Goal: Information Seeking & Learning: Learn about a topic

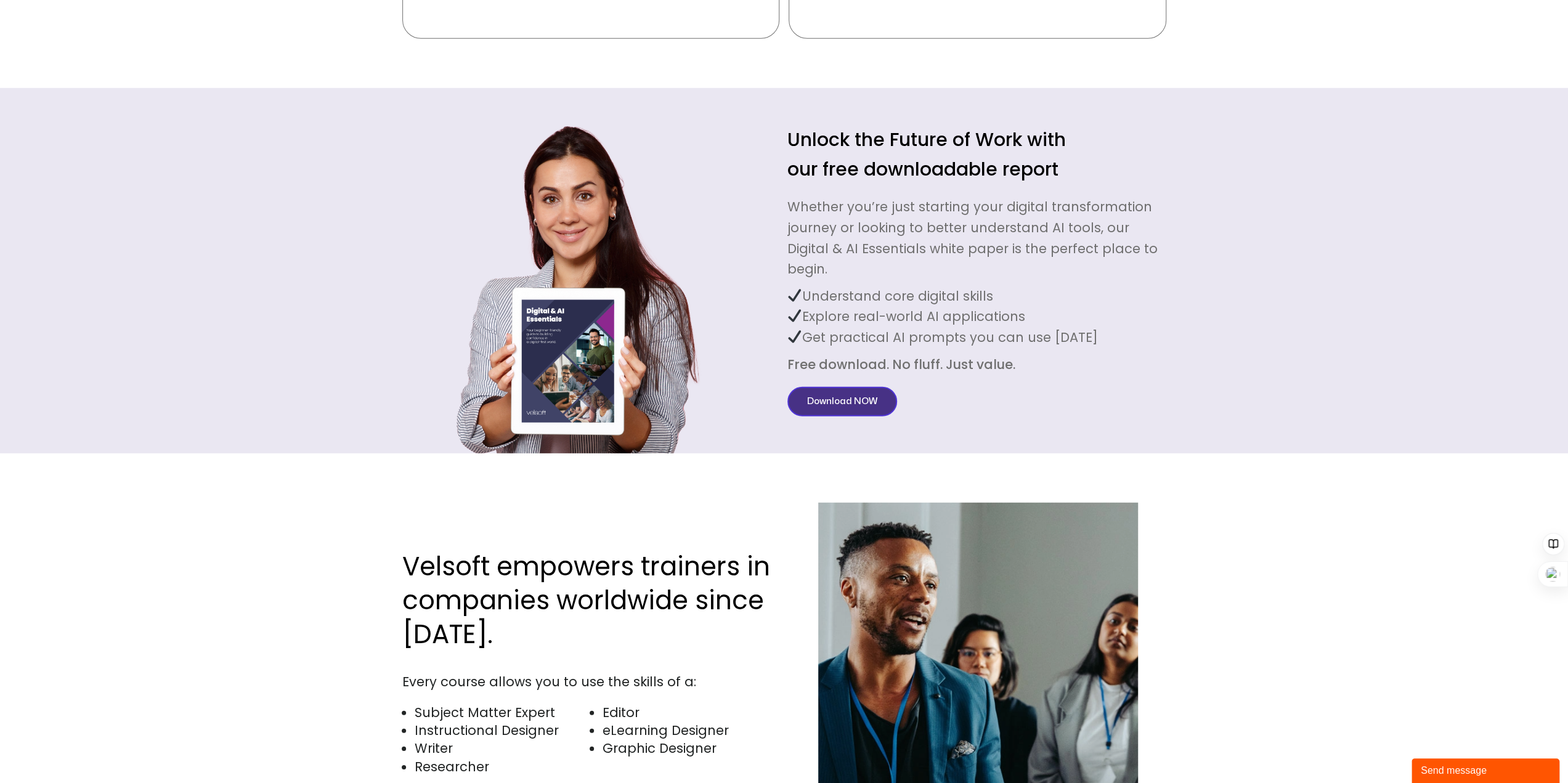
scroll to position [3366, 0]
click at [854, 392] on link "Download NOW" at bounding box center [843, 402] width 110 height 30
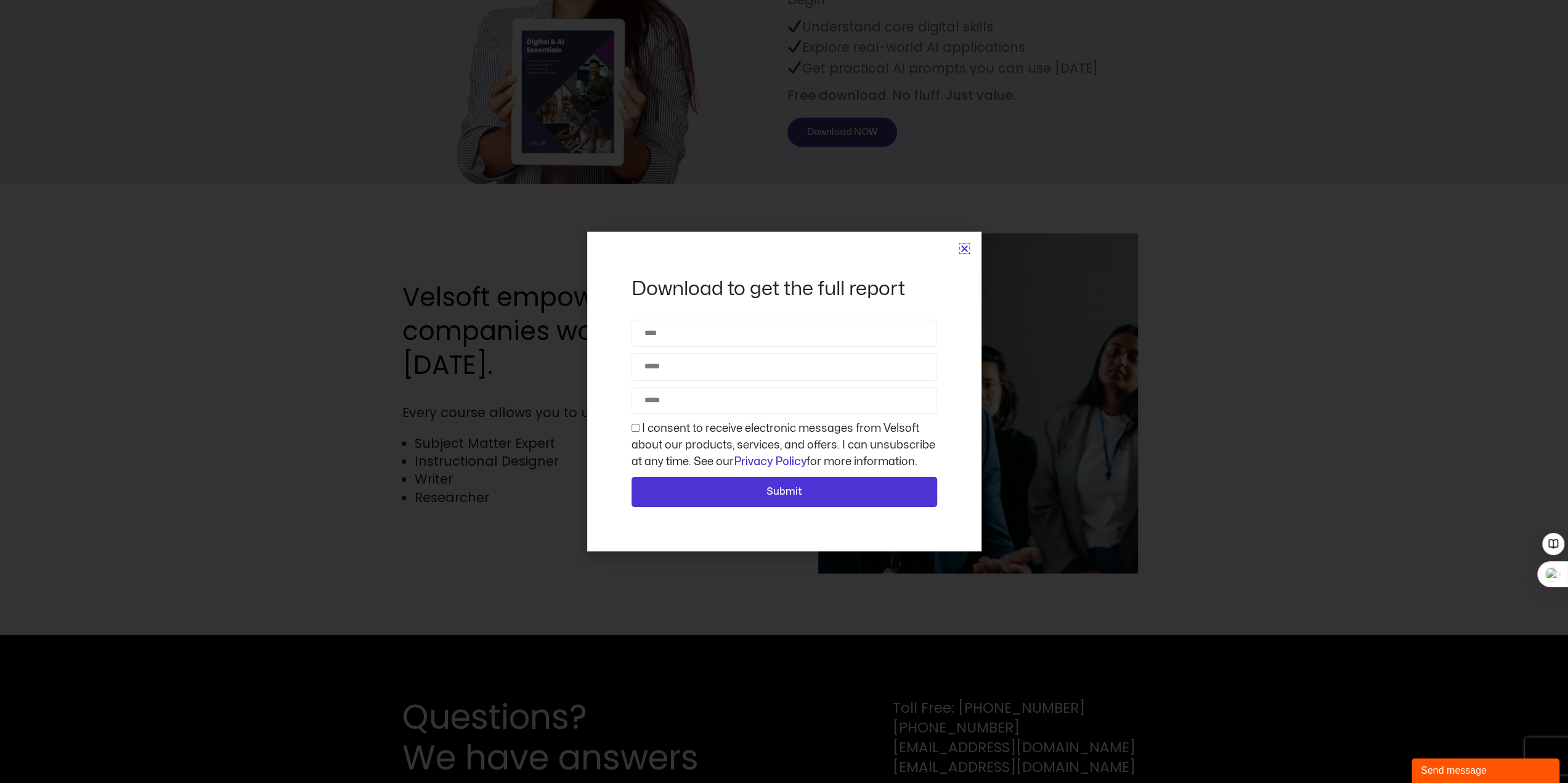
scroll to position [3674, 0]
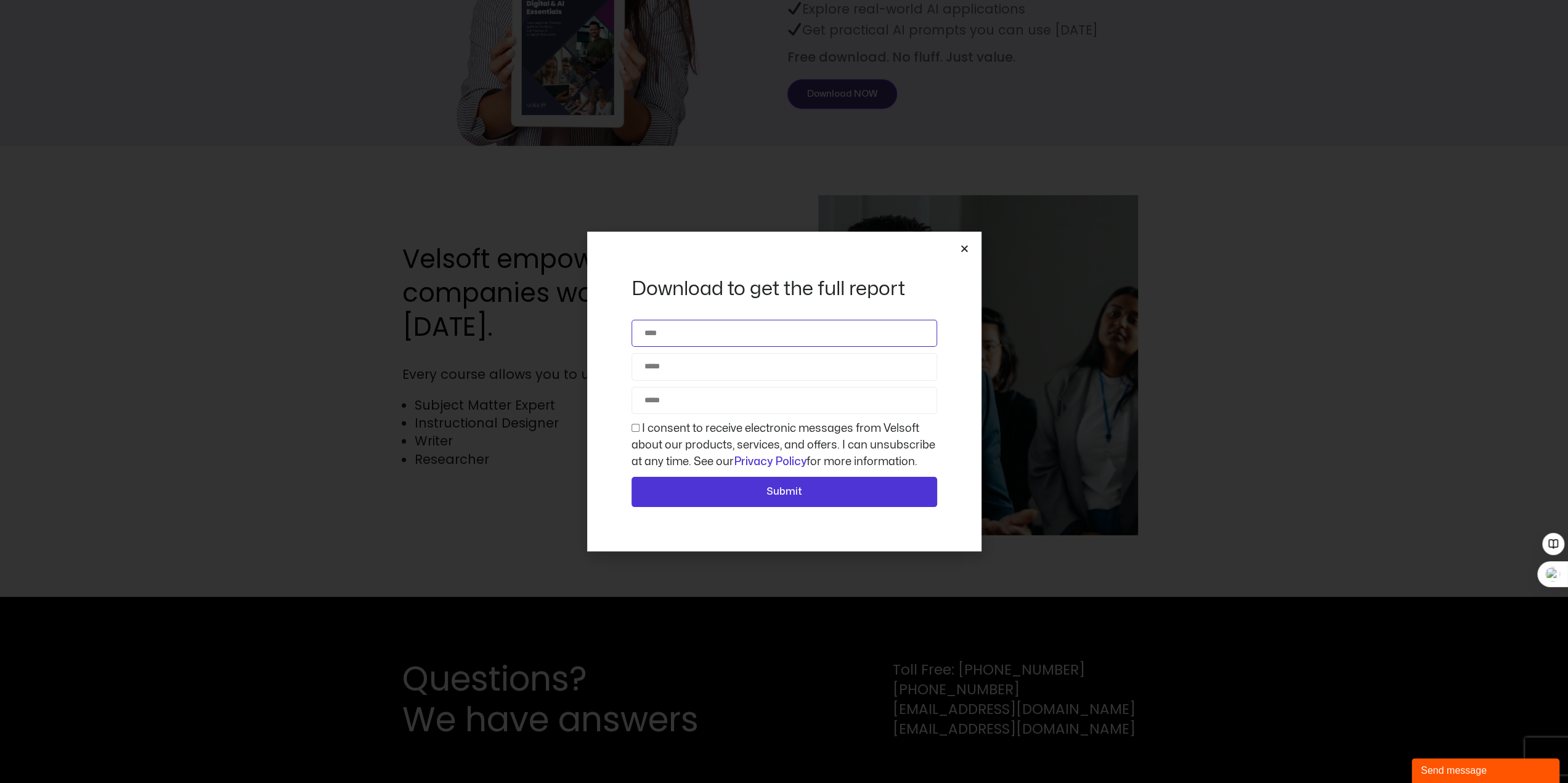
click at [674, 337] on input "Name" at bounding box center [784, 333] width 306 height 27
type input "**********"
click at [736, 367] on input "**********" at bounding box center [784, 366] width 306 height 27
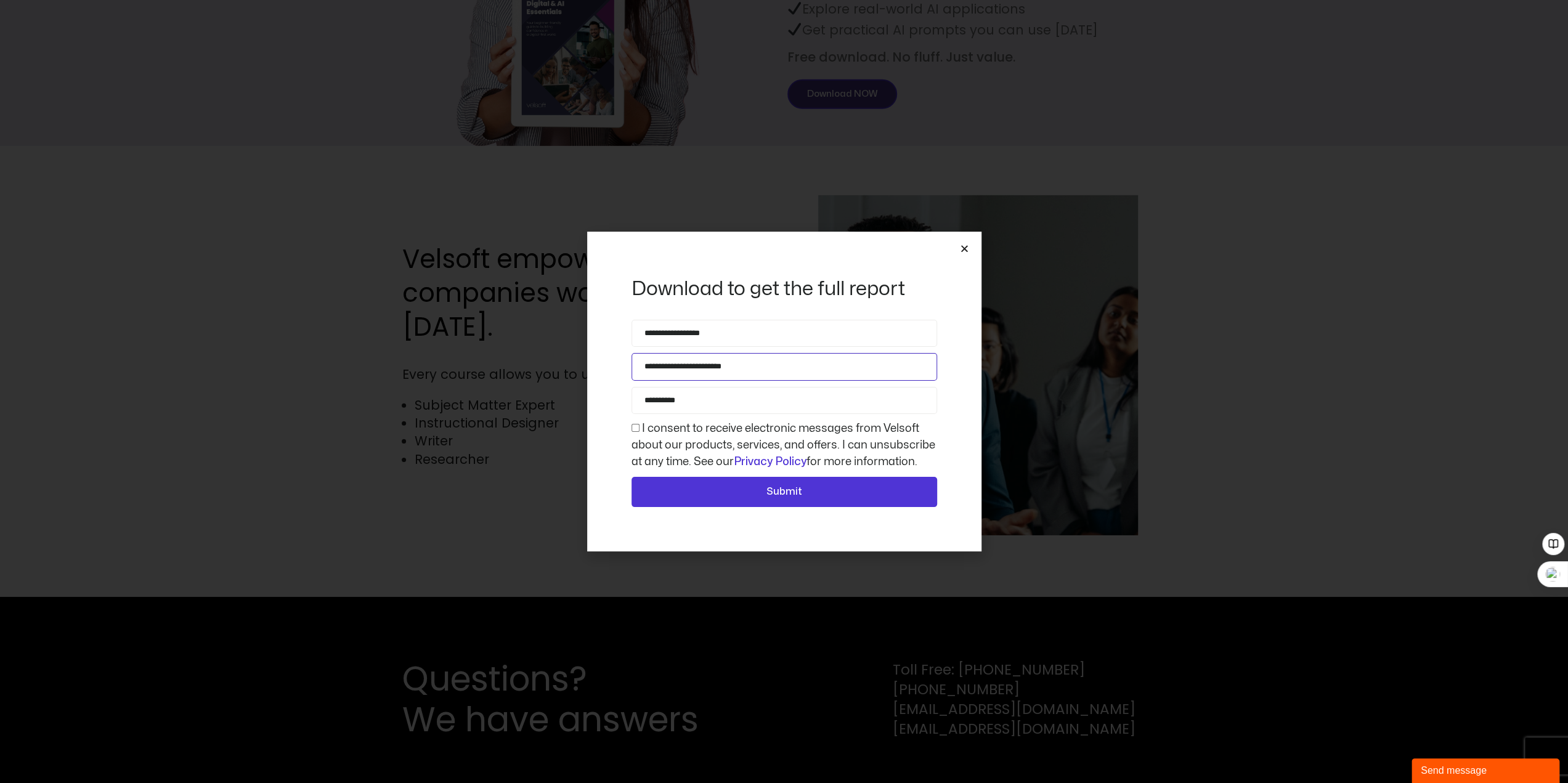
type input "**********"
click at [718, 405] on input "**********" at bounding box center [784, 401] width 306 height 27
type input "**********"
click at [785, 483] on button "Submit" at bounding box center [784, 492] width 306 height 31
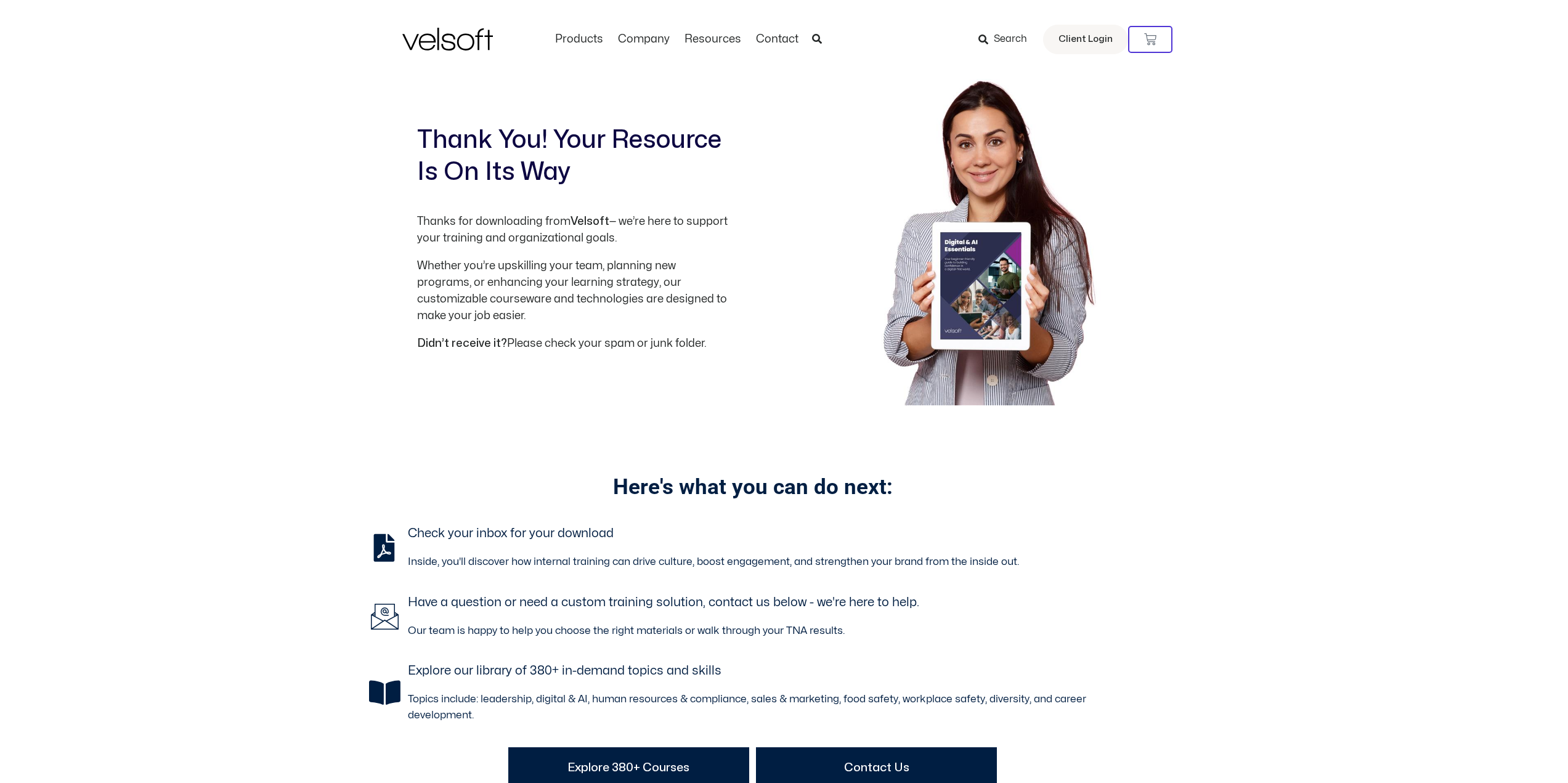
click at [965, 235] on img at bounding box center [989, 242] width 236 height 328
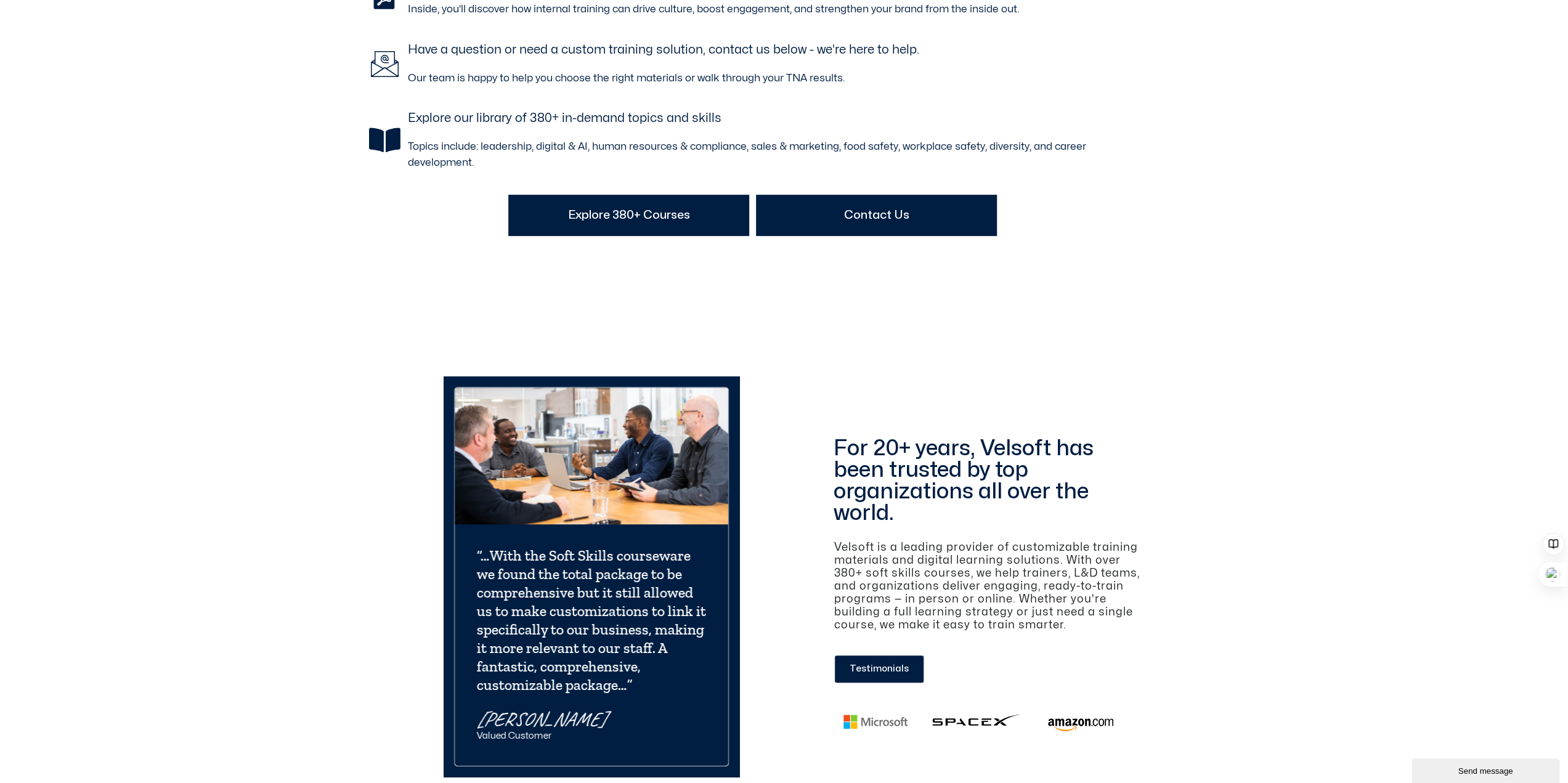
scroll to position [555, 0]
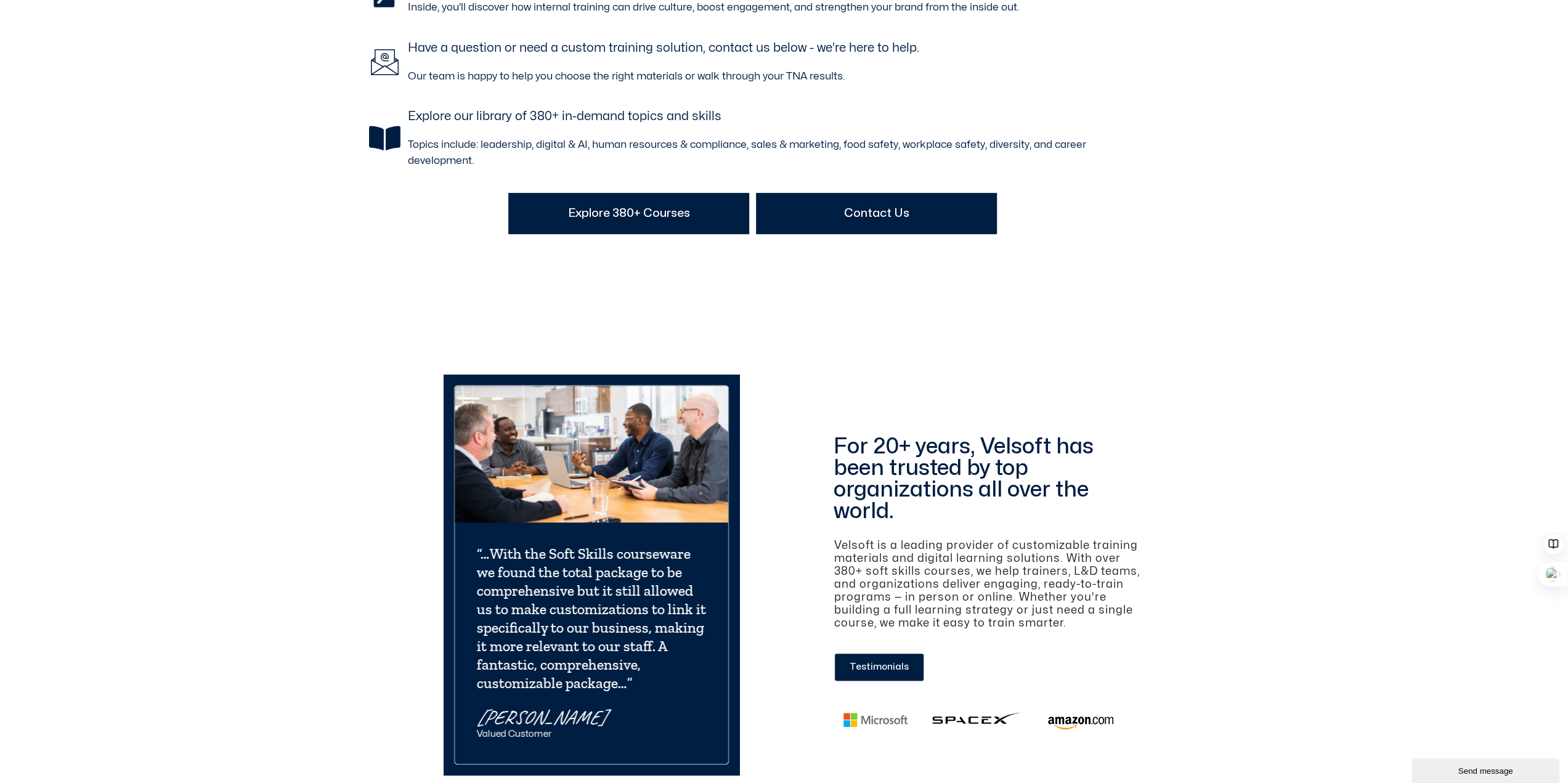
click at [670, 223] on link "Explore 380+ Courses" at bounding box center [629, 213] width 241 height 41
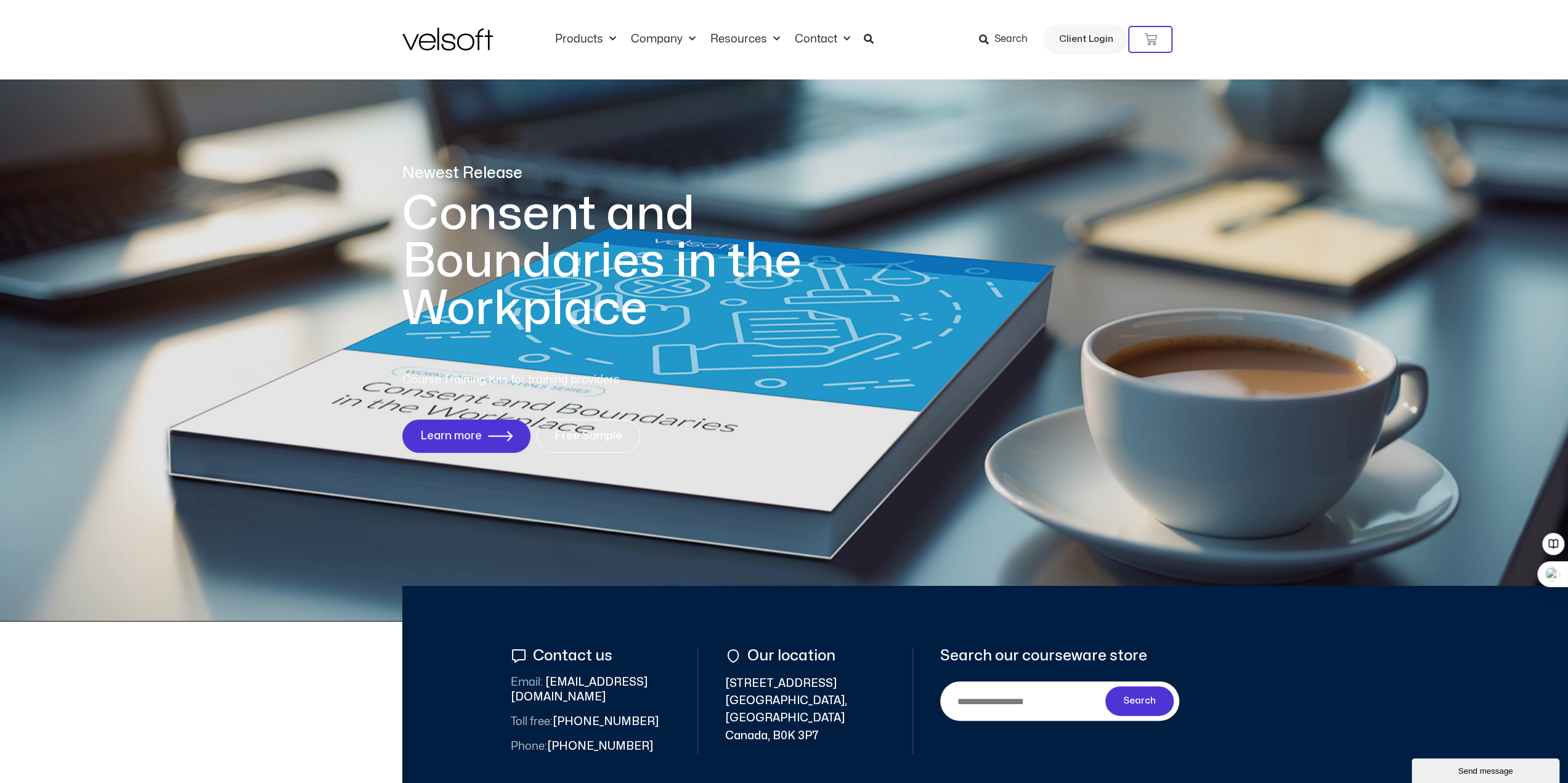
click at [970, 702] on input "Search" at bounding box center [1025, 702] width 160 height 28
type input "**"
click at [1157, 691] on button "Search" at bounding box center [1140, 701] width 69 height 30
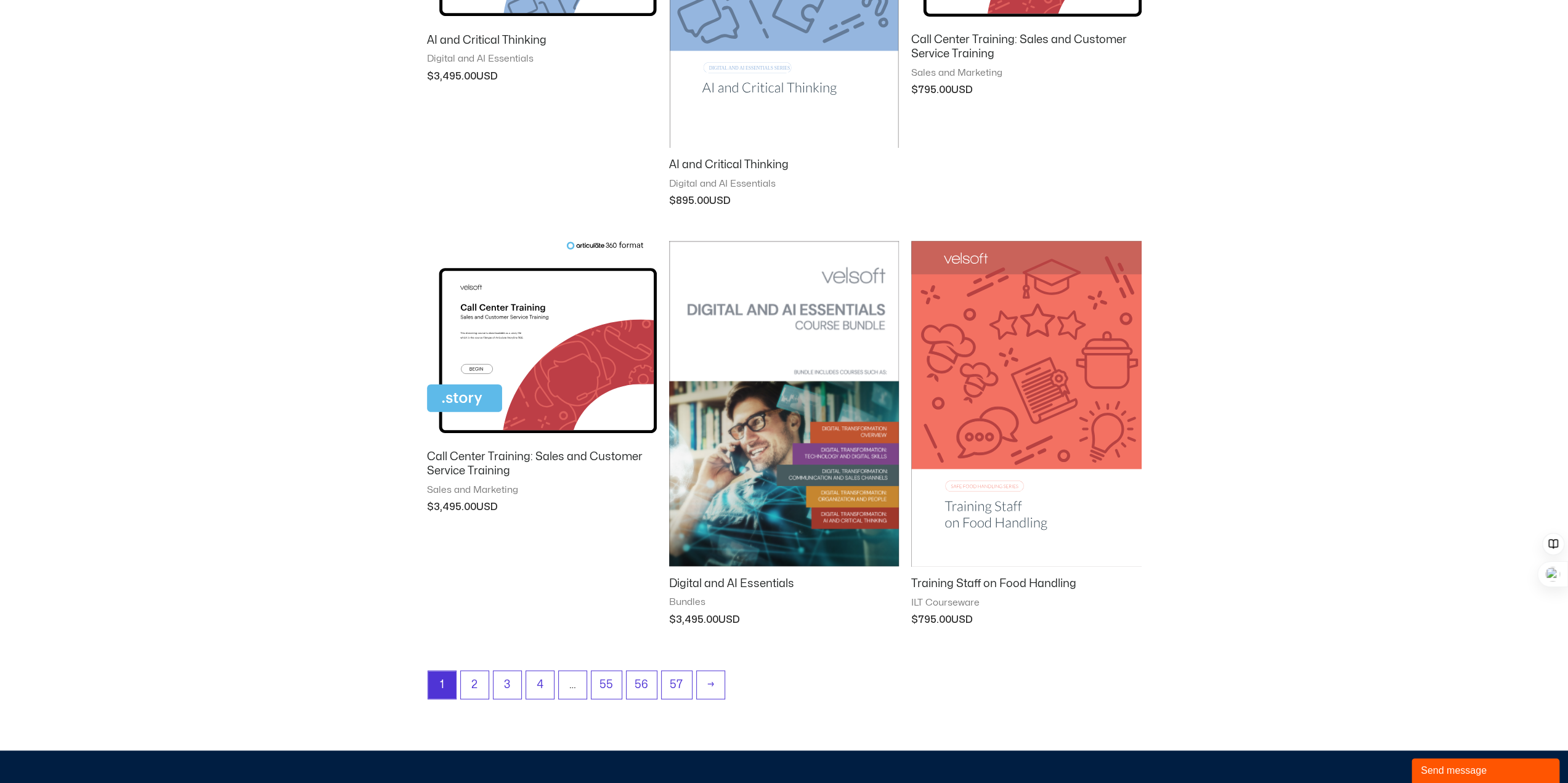
scroll to position [1294, 0]
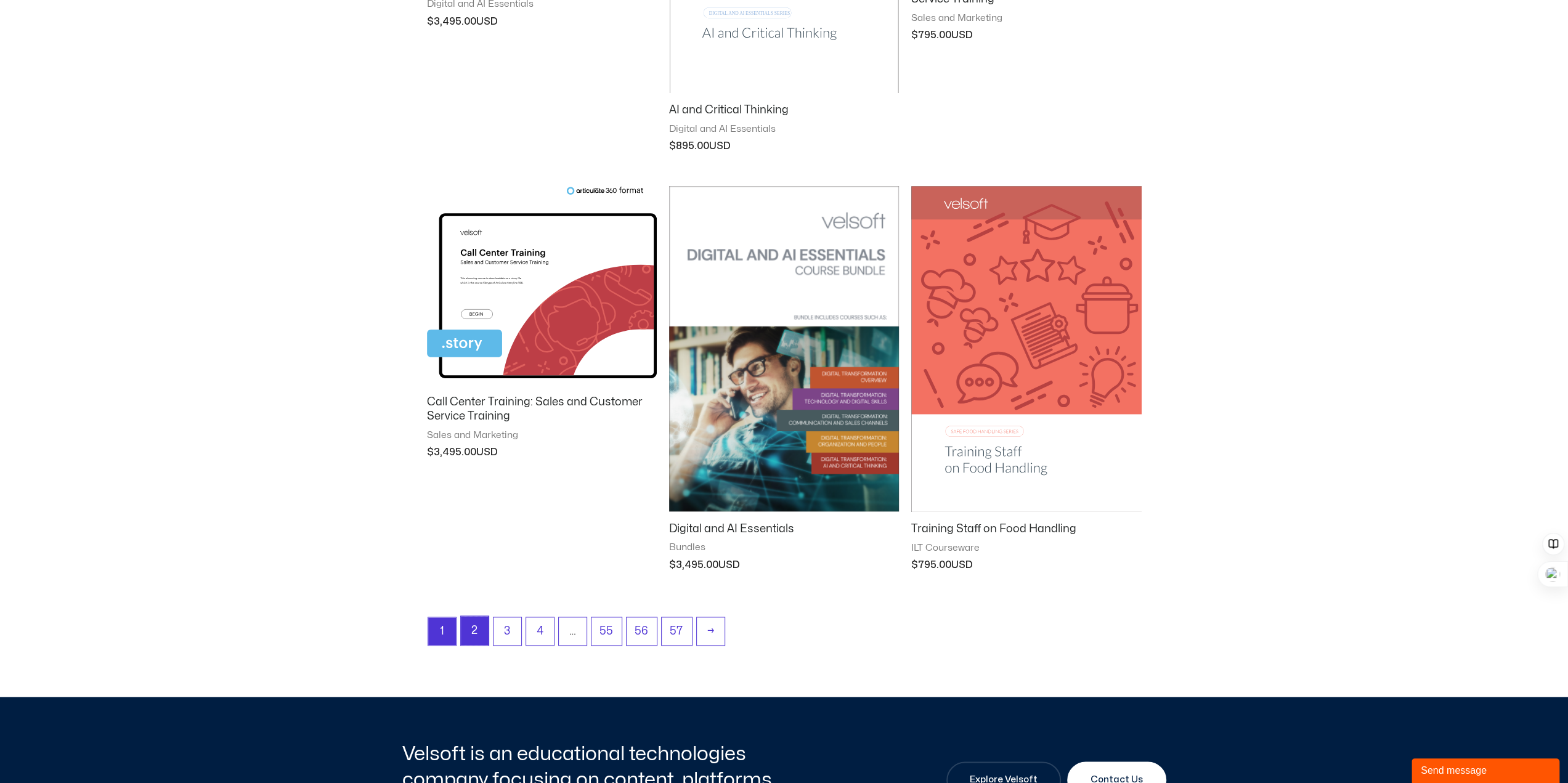
click at [479, 626] on link "2" at bounding box center [475, 631] width 28 height 29
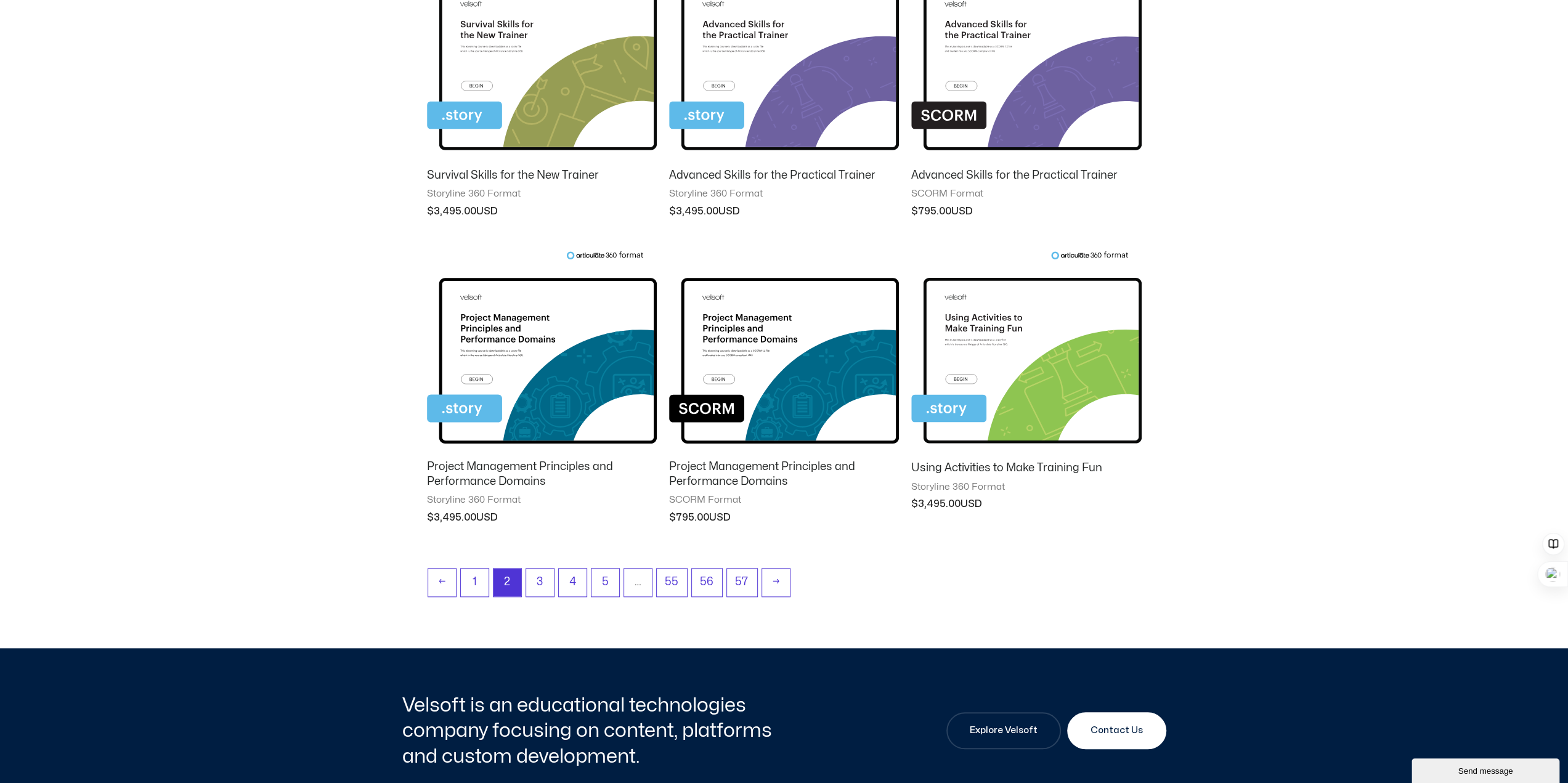
scroll to position [1048, 0]
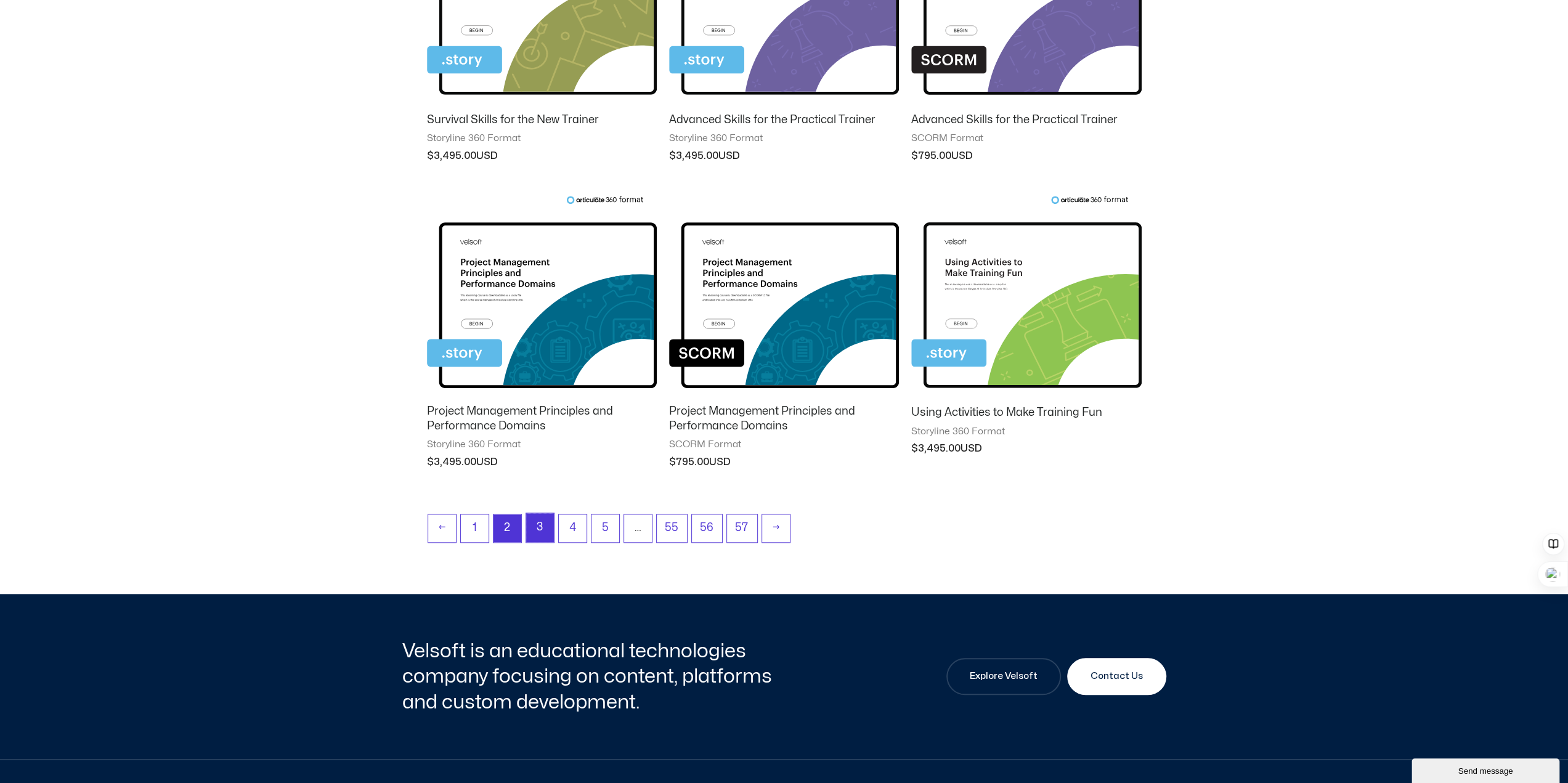
click at [541, 535] on link "3" at bounding box center [540, 528] width 28 height 29
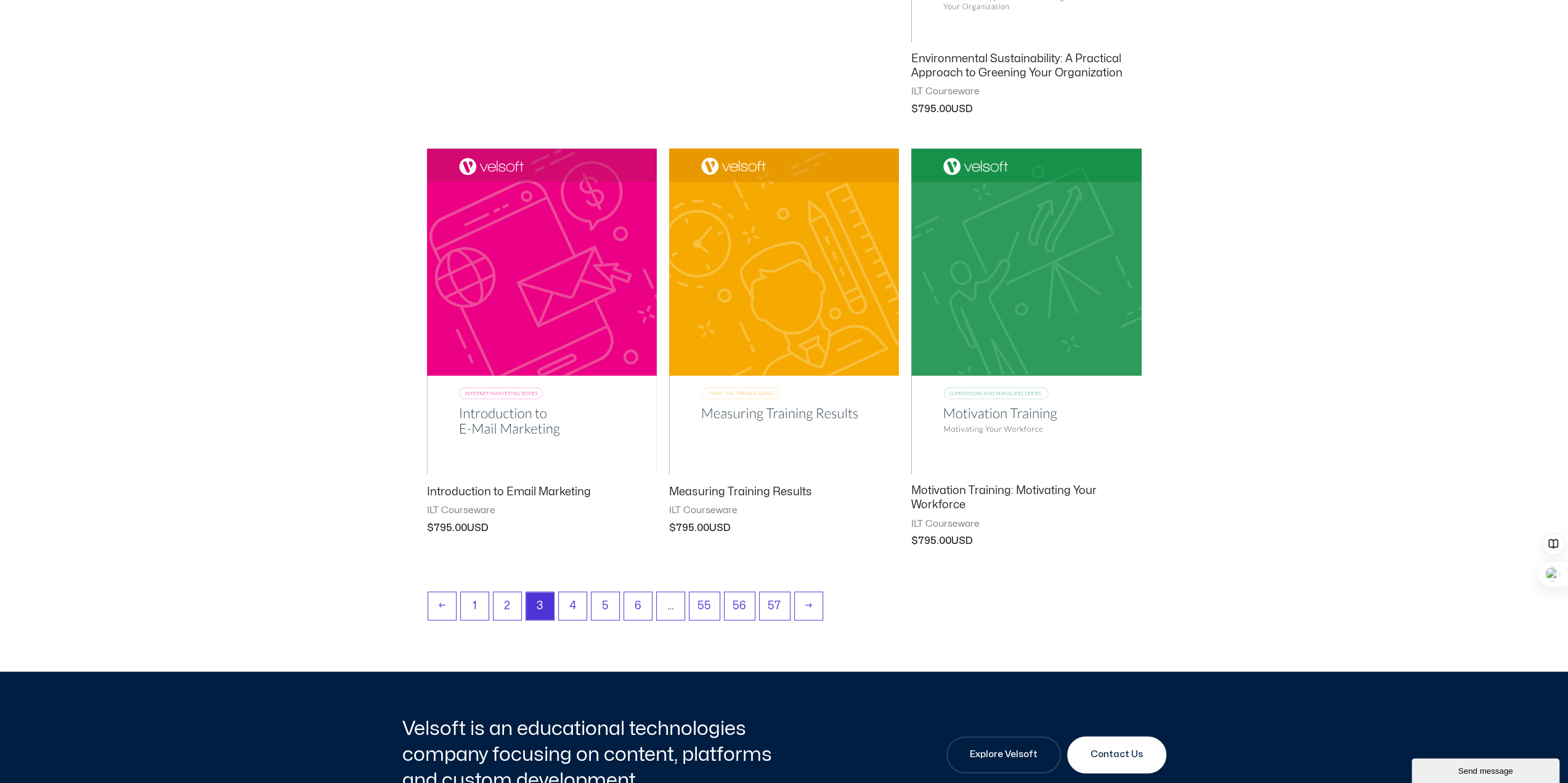
scroll to position [1294, 0]
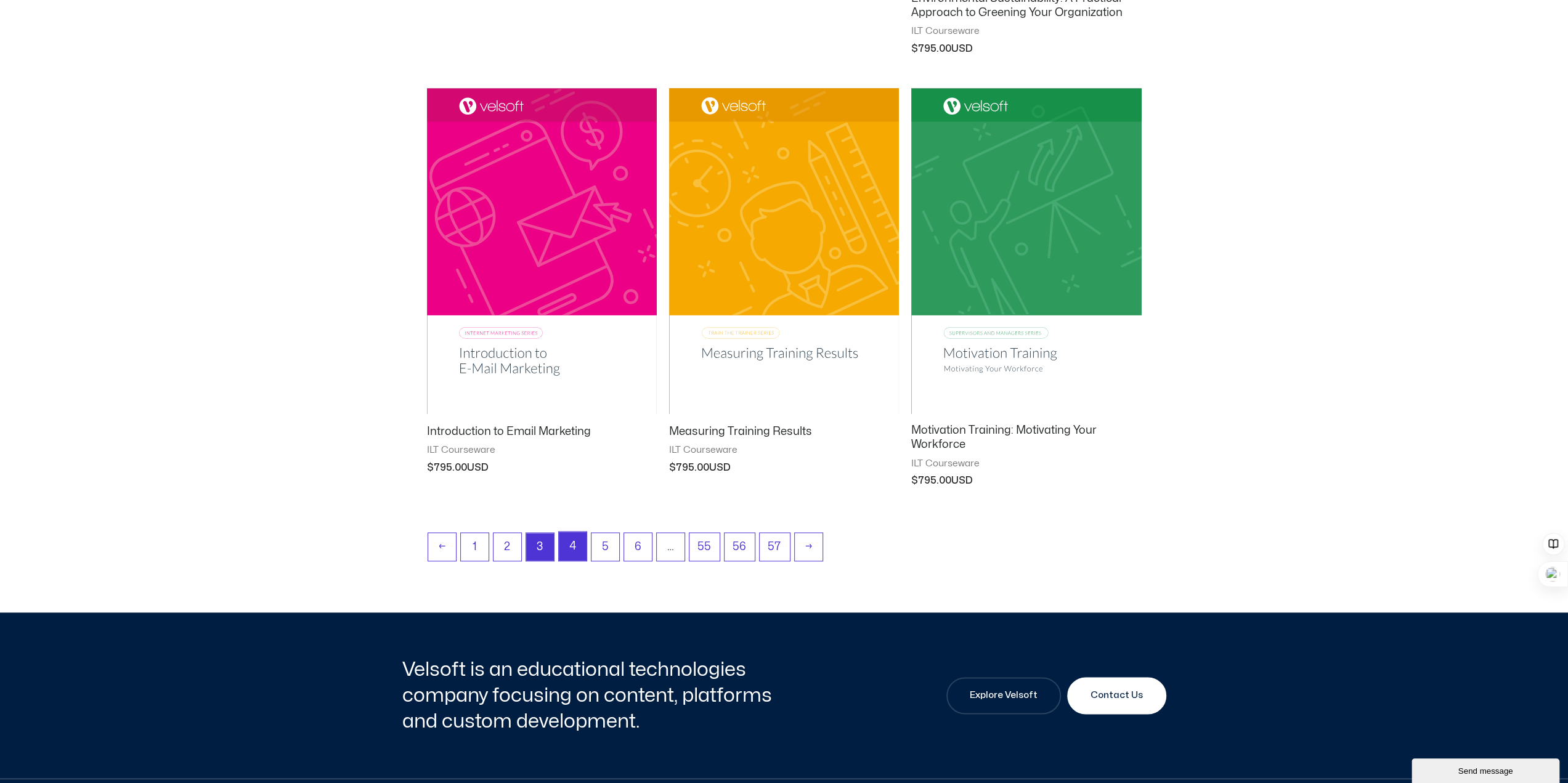
click at [579, 547] on link "4" at bounding box center [573, 547] width 28 height 29
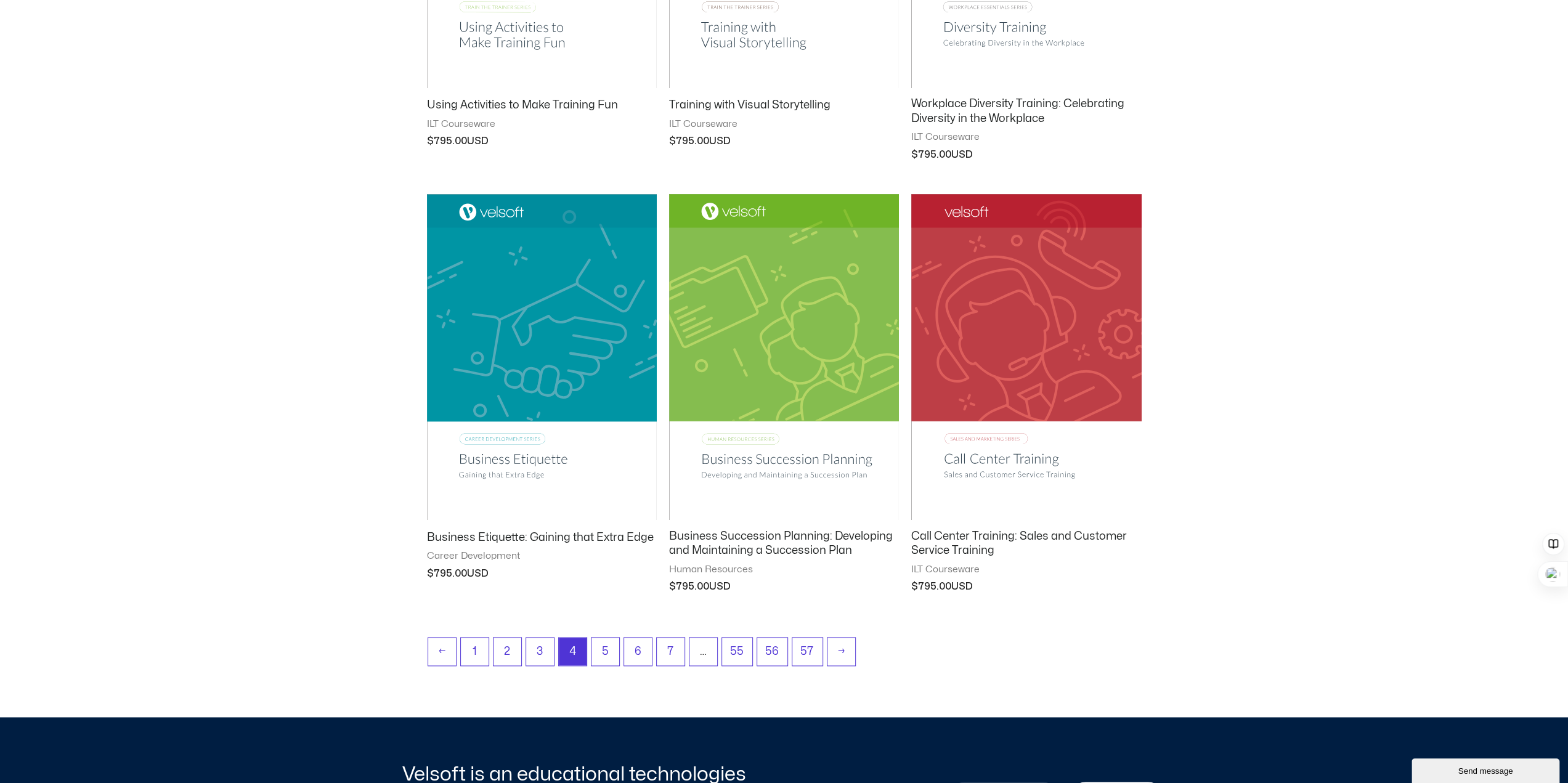
scroll to position [1417, 0]
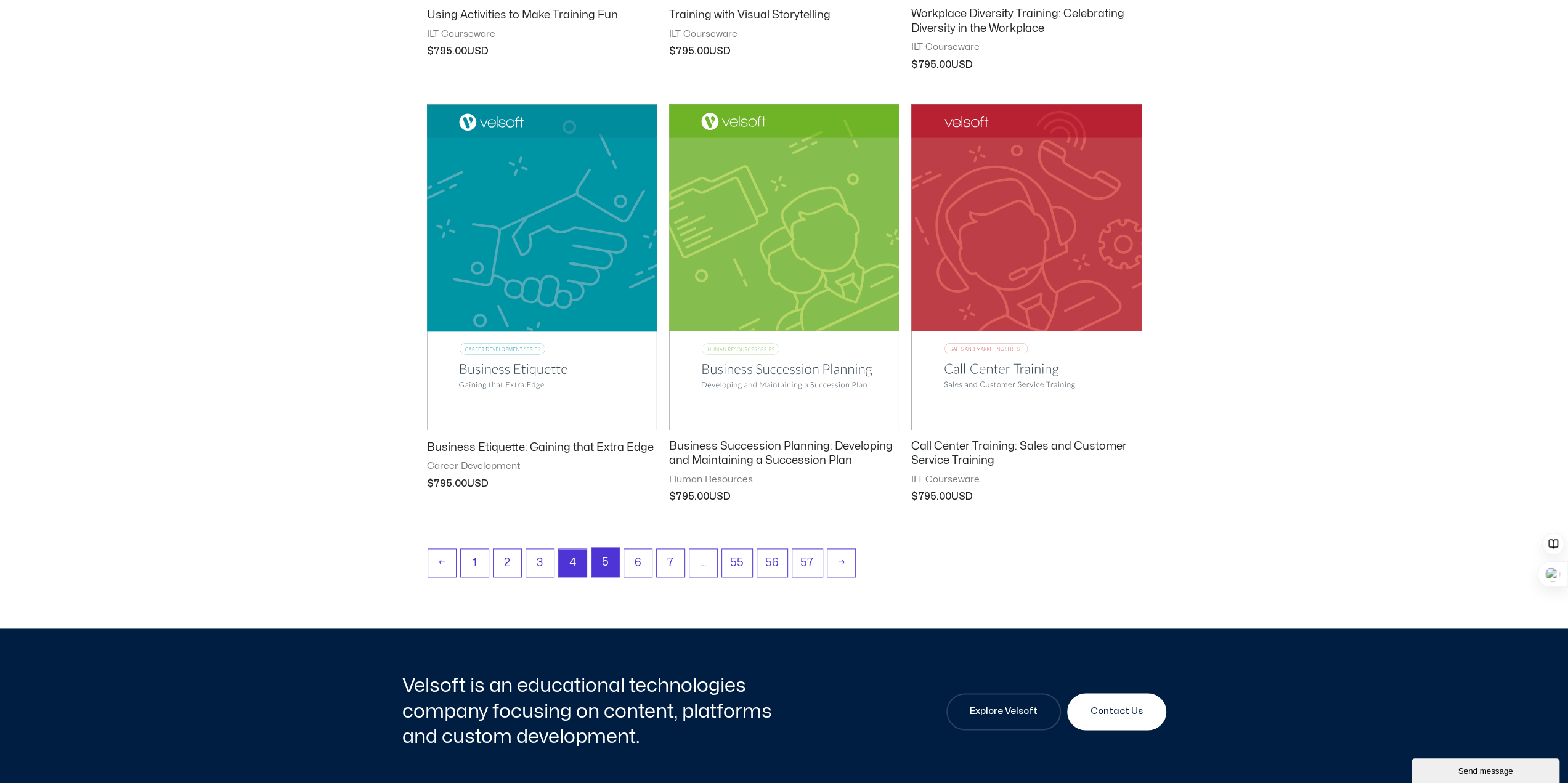
click at [599, 558] on link "5" at bounding box center [606, 563] width 28 height 29
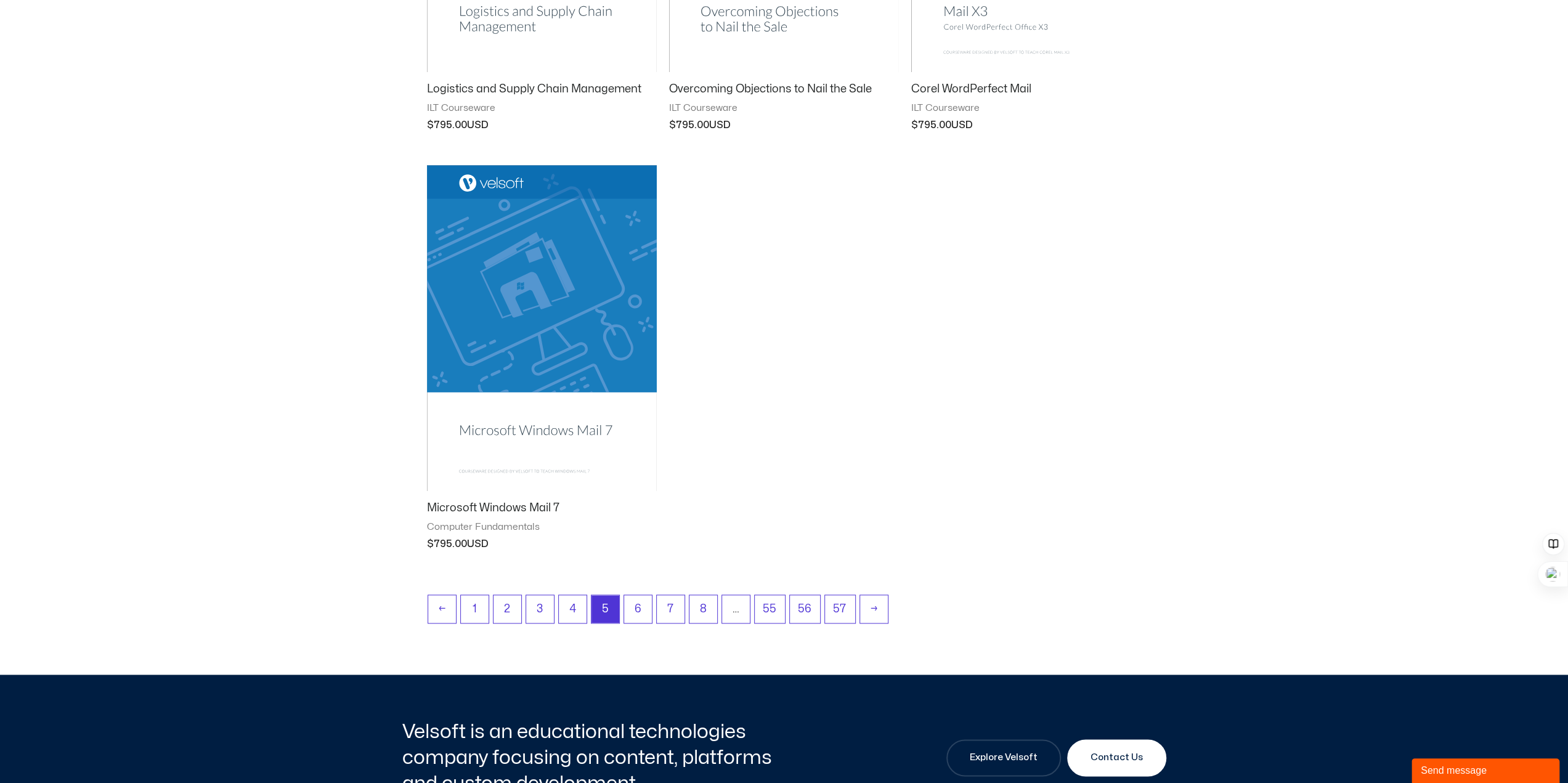
scroll to position [1417, 0]
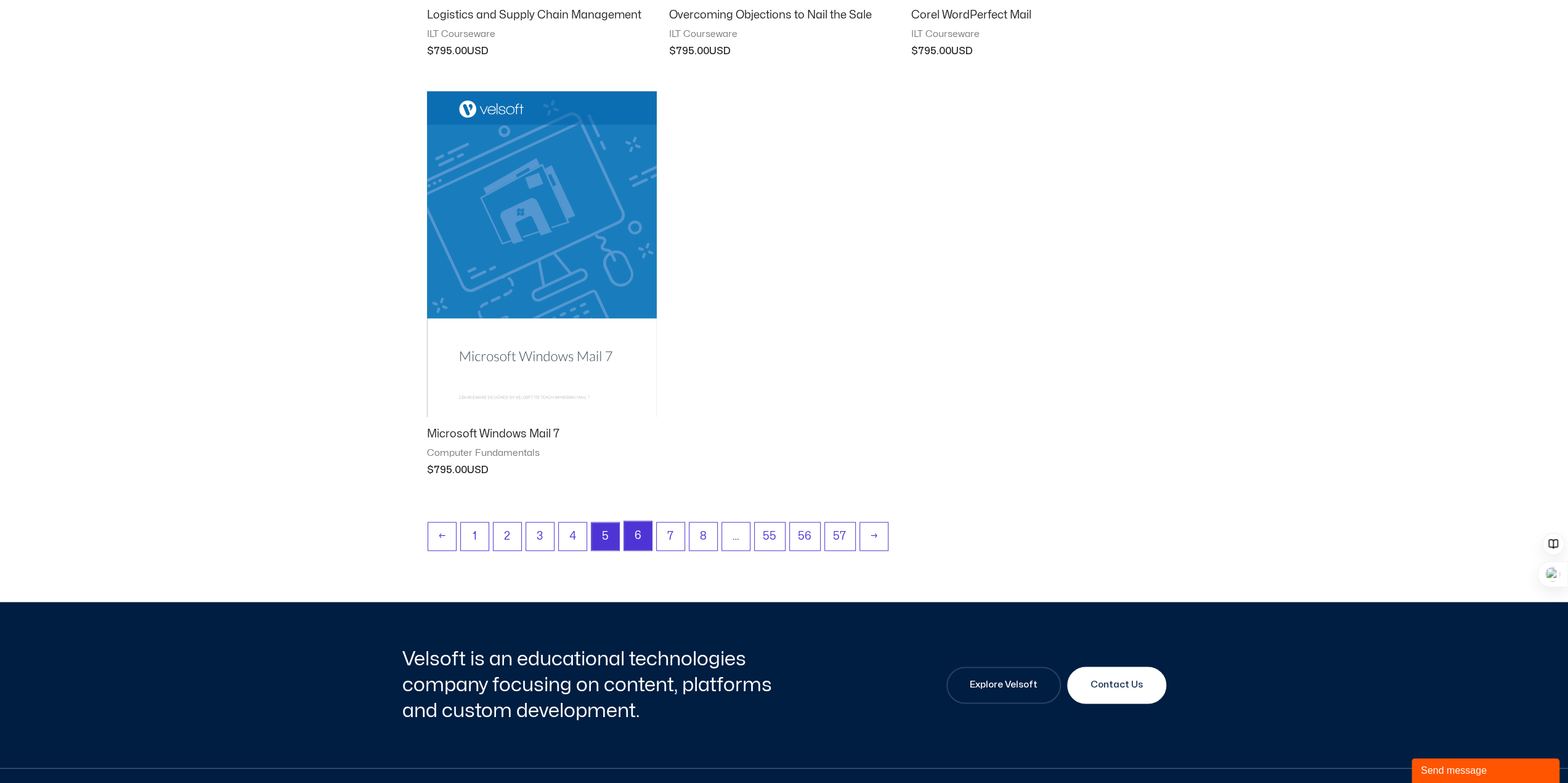
click at [636, 531] on link "6" at bounding box center [638, 536] width 28 height 29
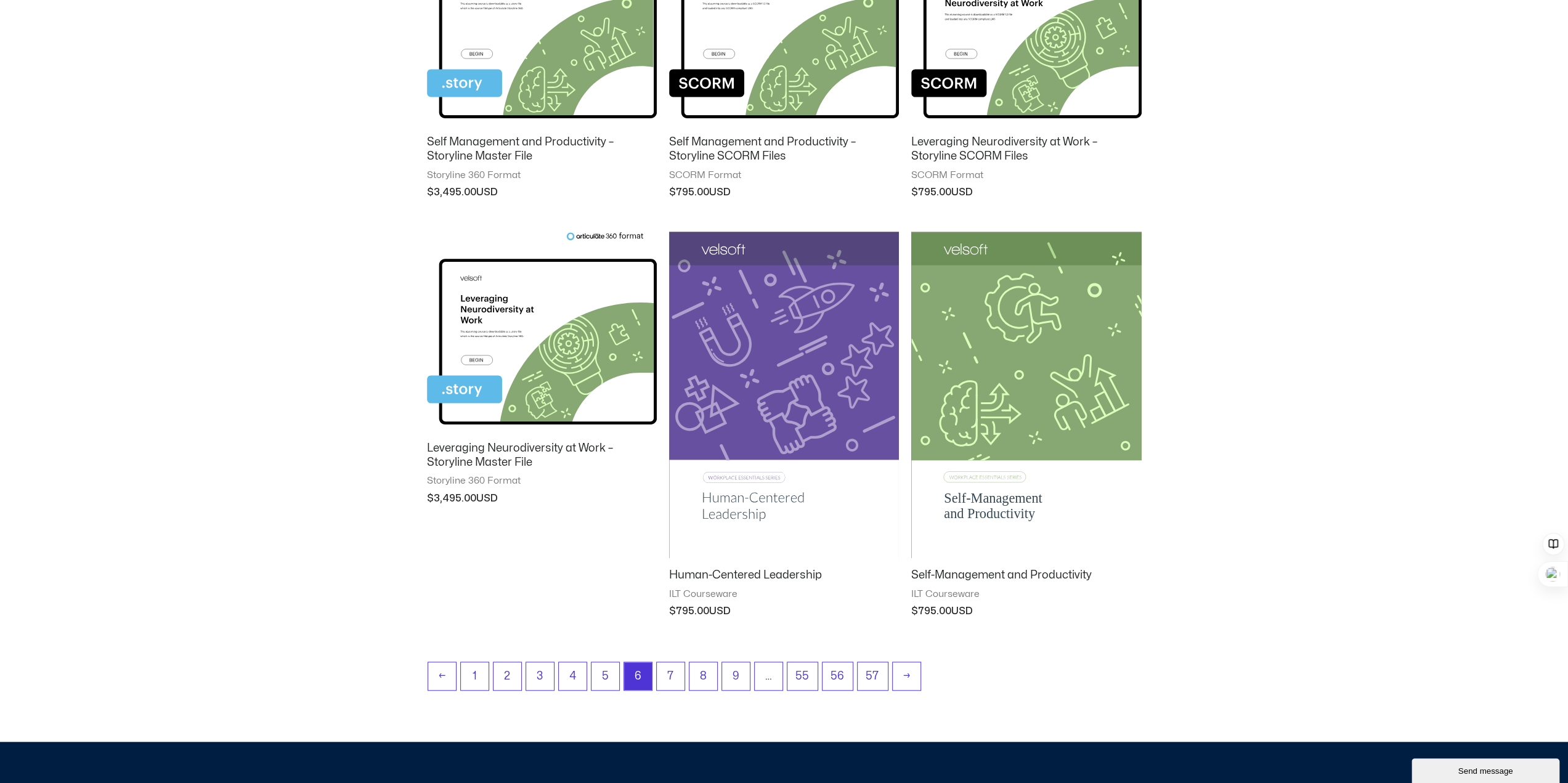
scroll to position [924, 0]
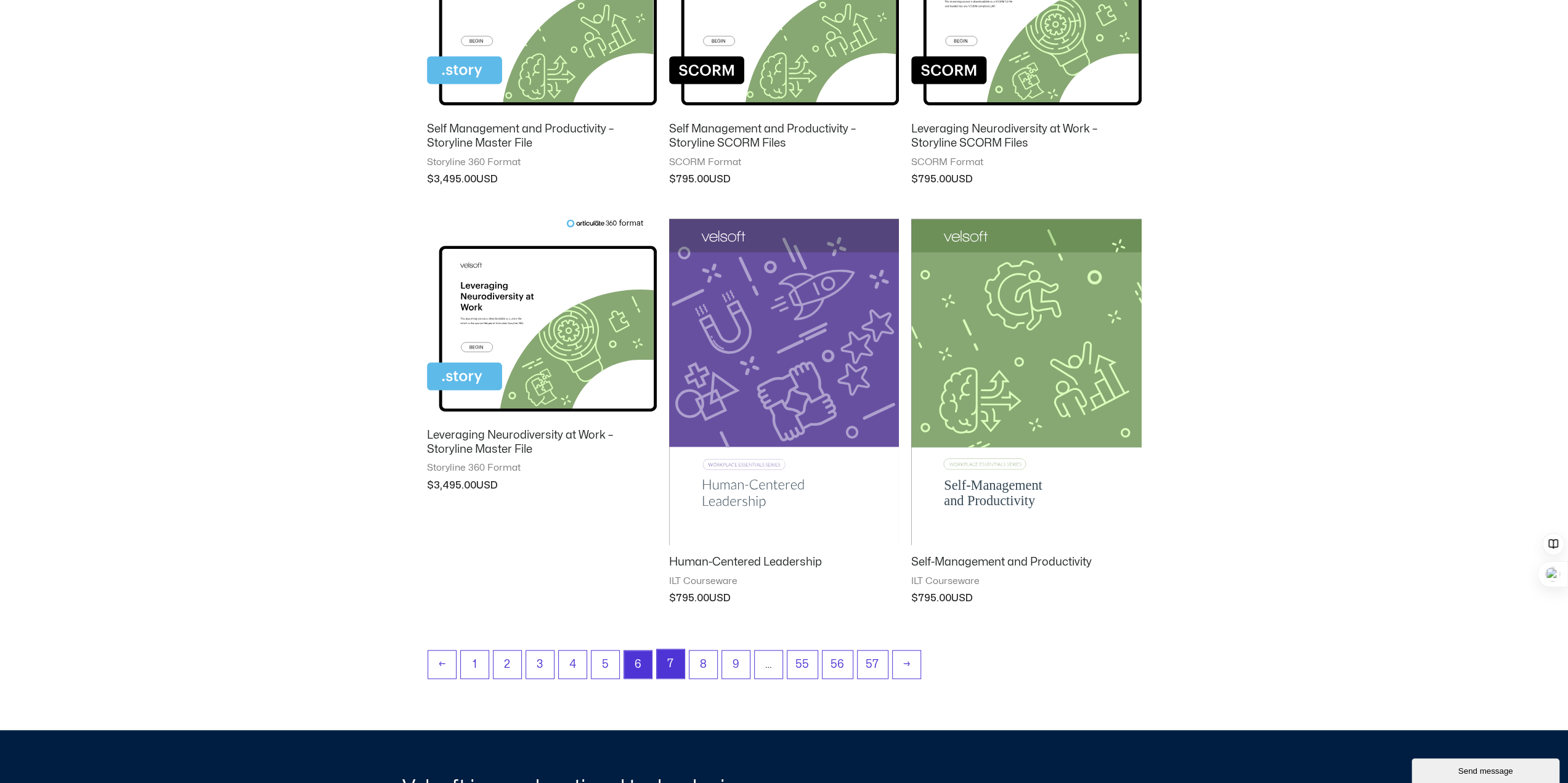
click at [667, 668] on link "7" at bounding box center [671, 664] width 28 height 29
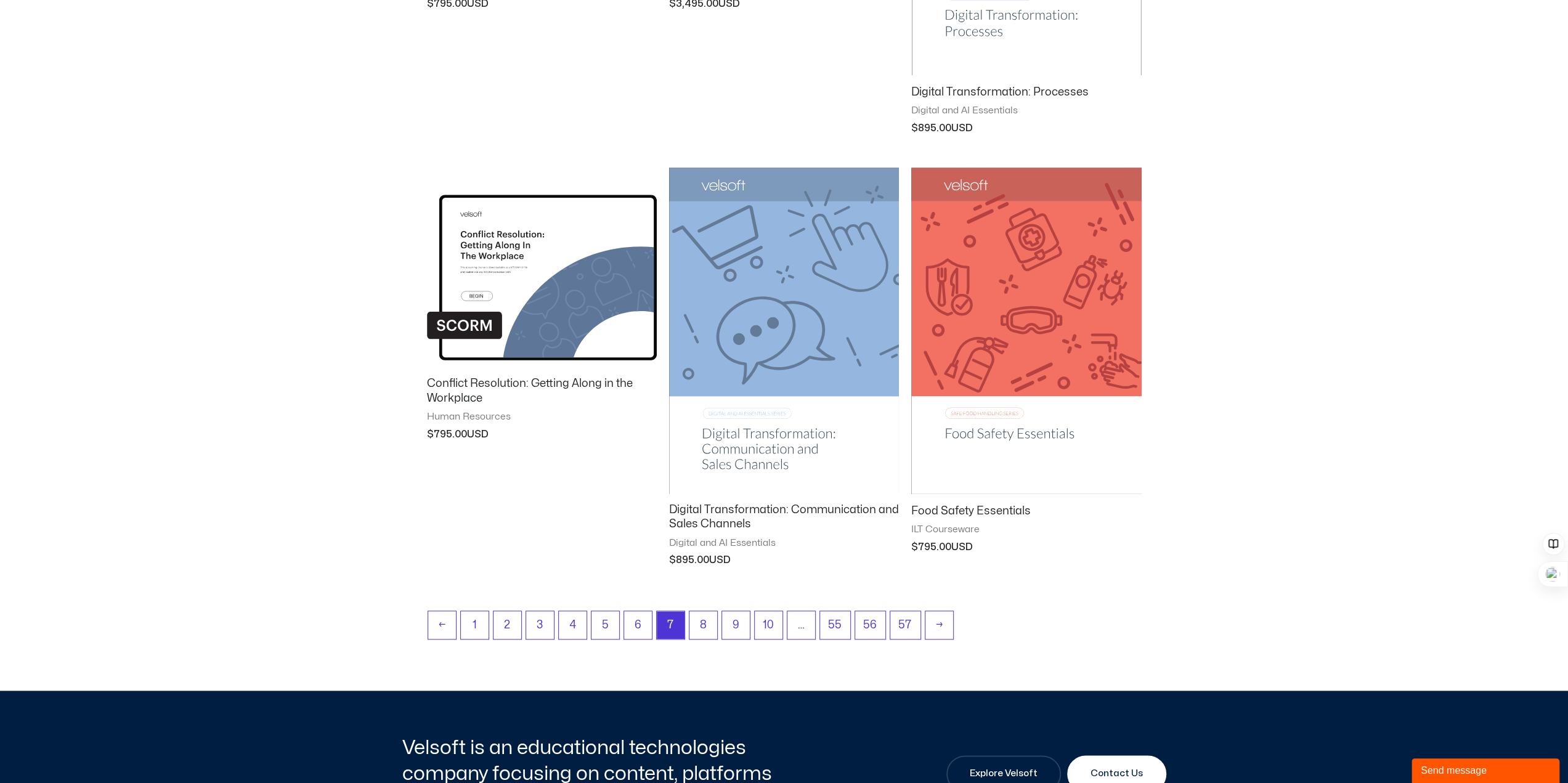
scroll to position [1232, 0]
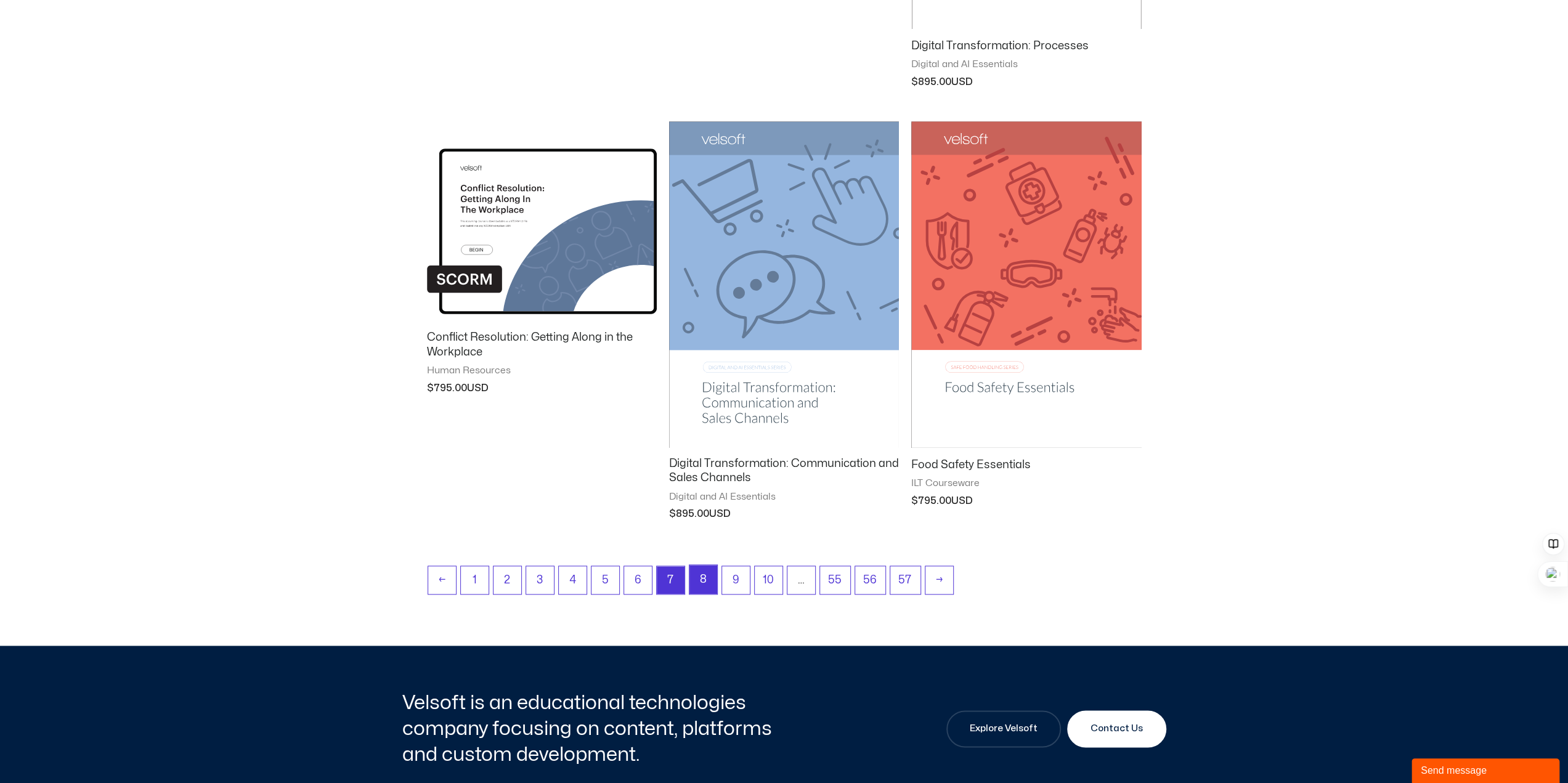
click at [697, 572] on link "8" at bounding box center [704, 580] width 28 height 29
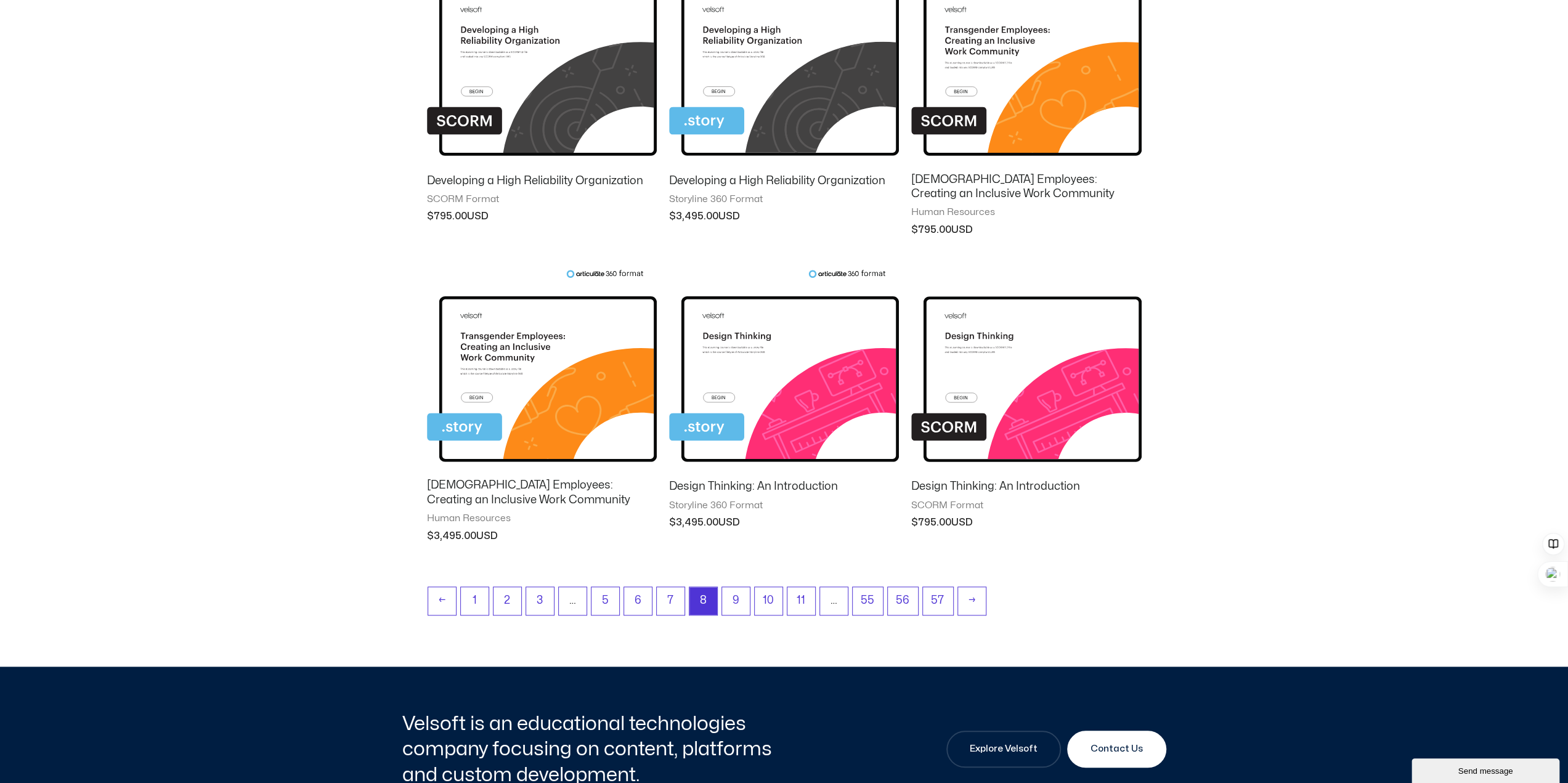
scroll to position [986, 0]
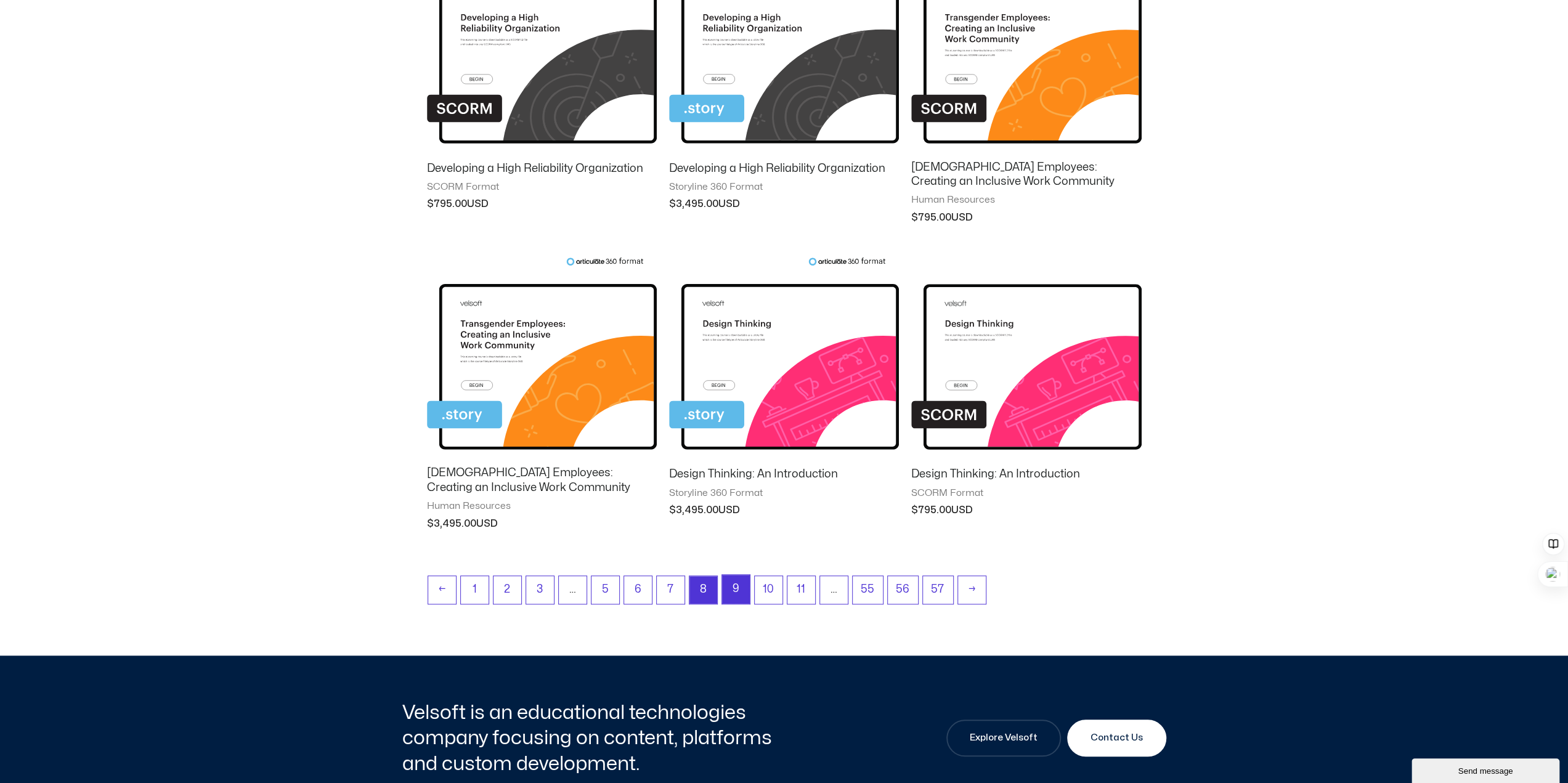
click at [732, 590] on link "9" at bounding box center [736, 590] width 28 height 29
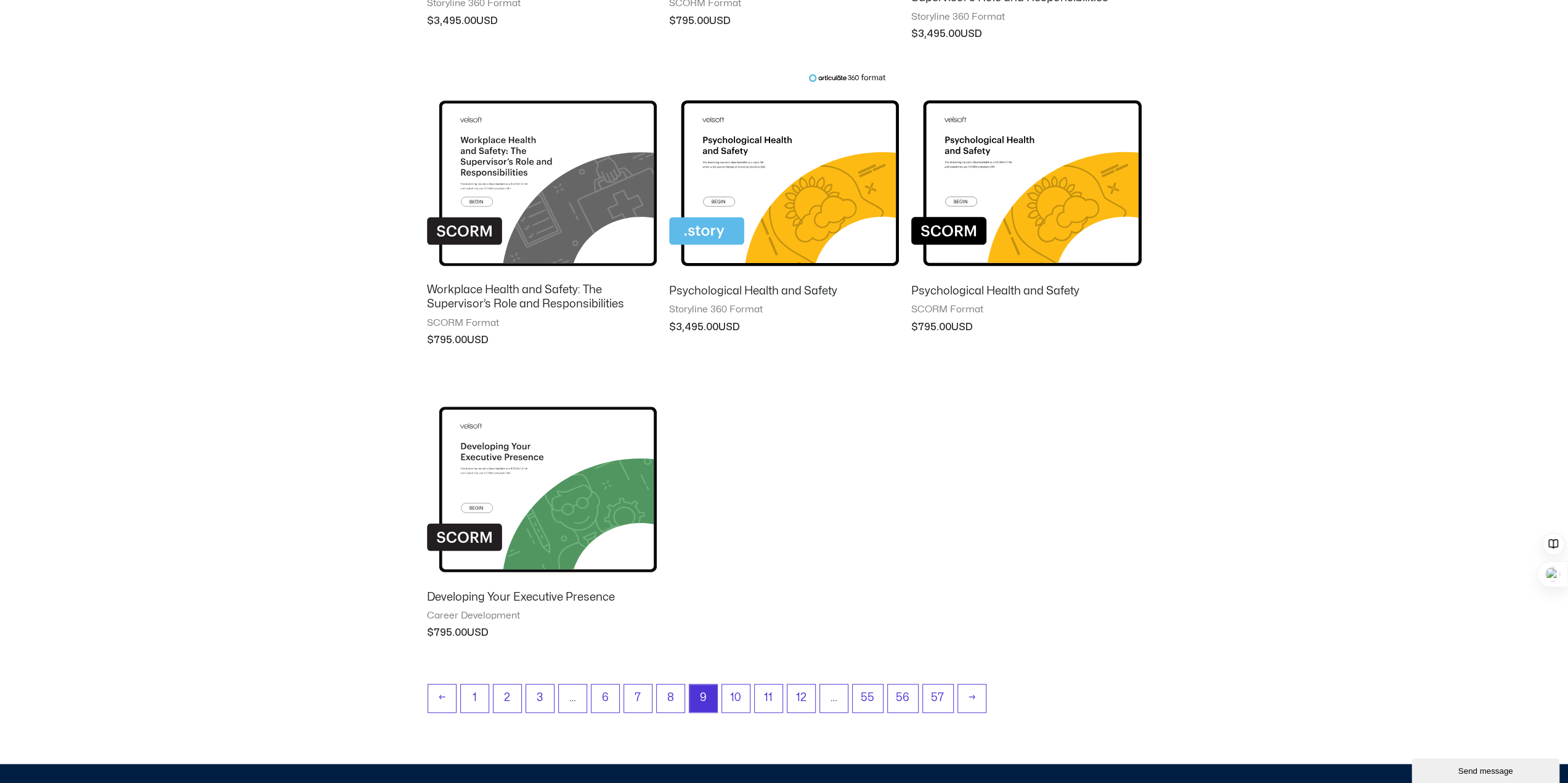
scroll to position [1048, 0]
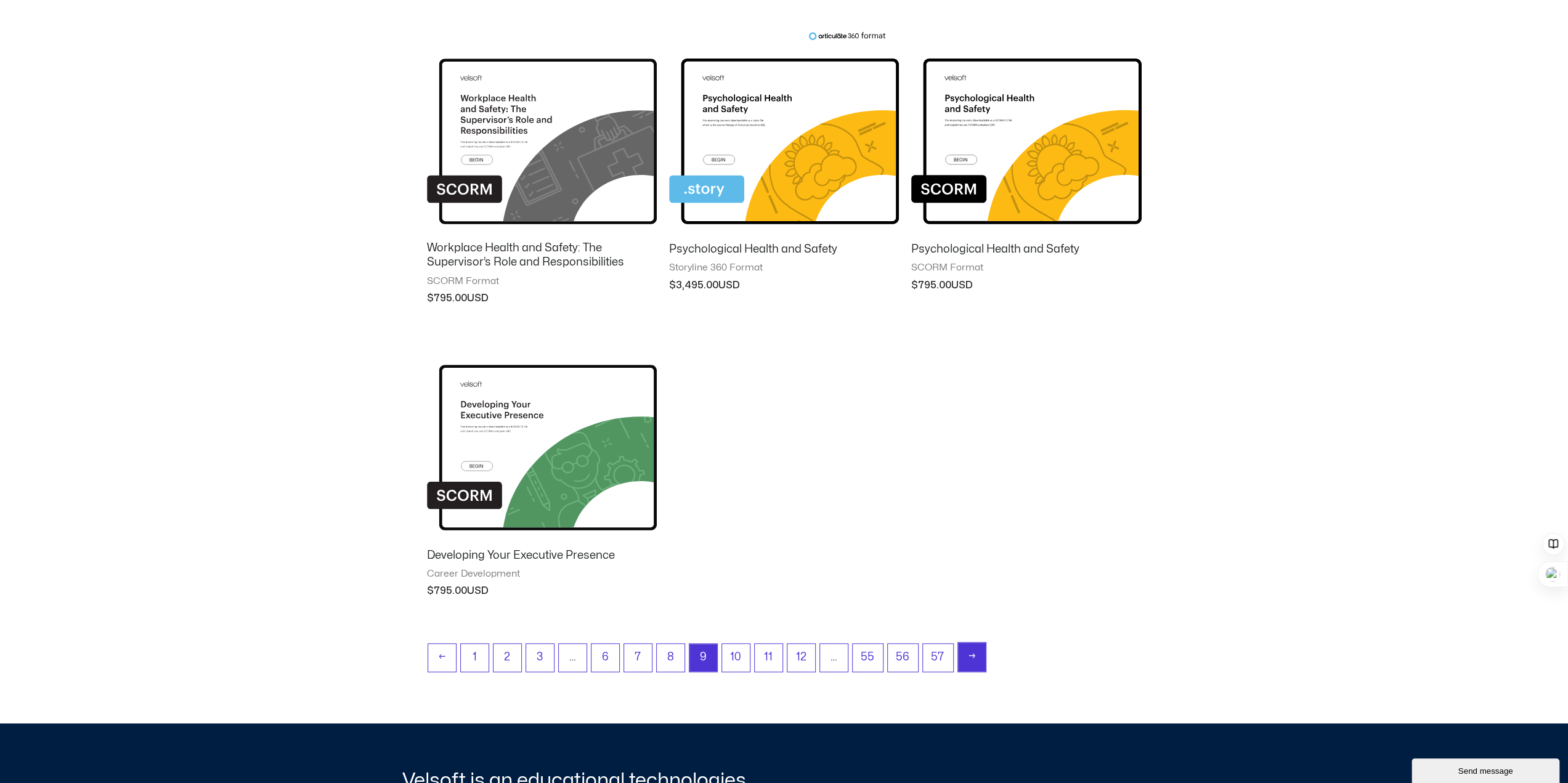
click at [971, 656] on link "→" at bounding box center [972, 657] width 28 height 29
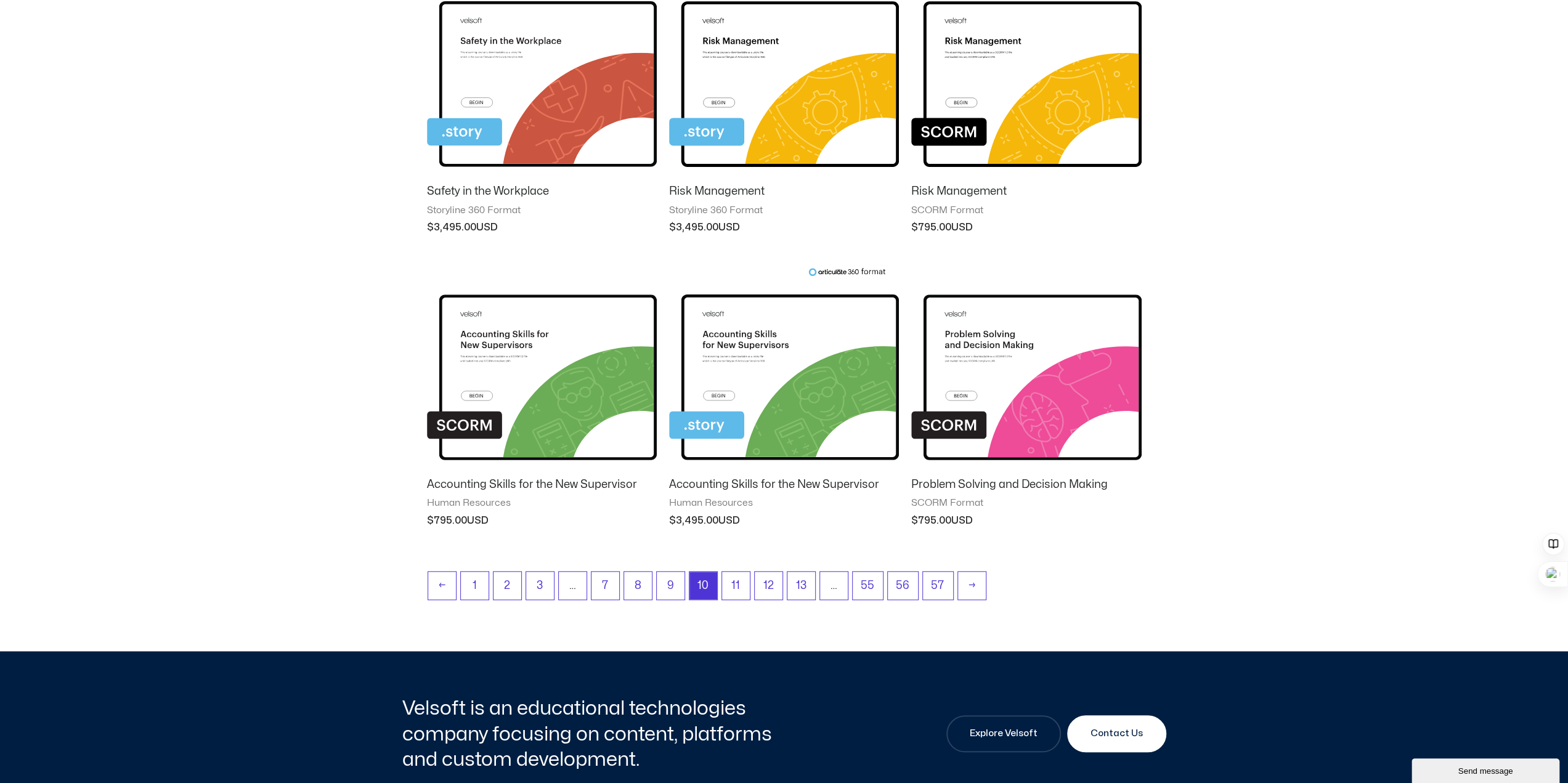
scroll to position [863, 0]
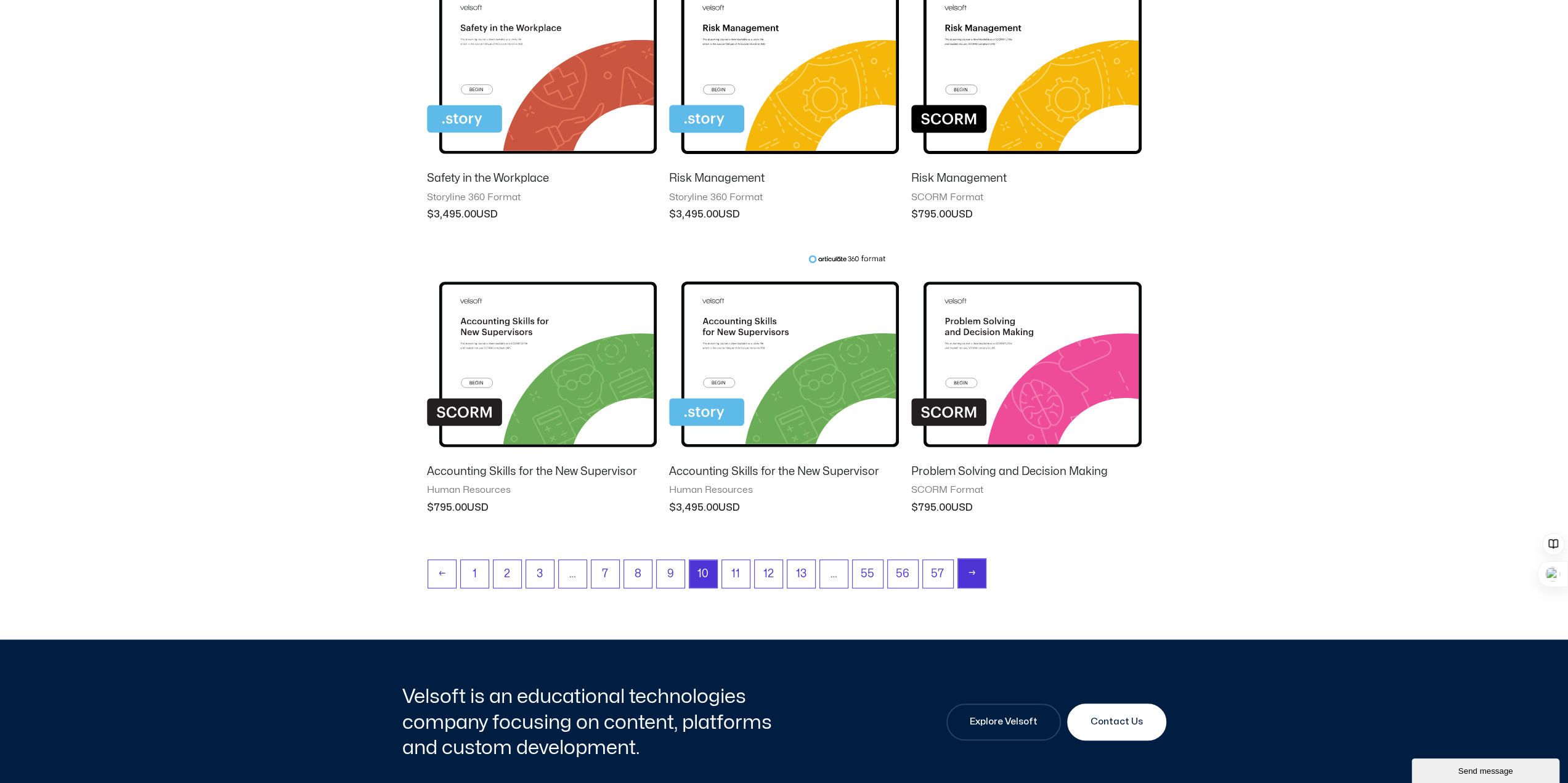
click at [962, 579] on link "→" at bounding box center [972, 574] width 28 height 29
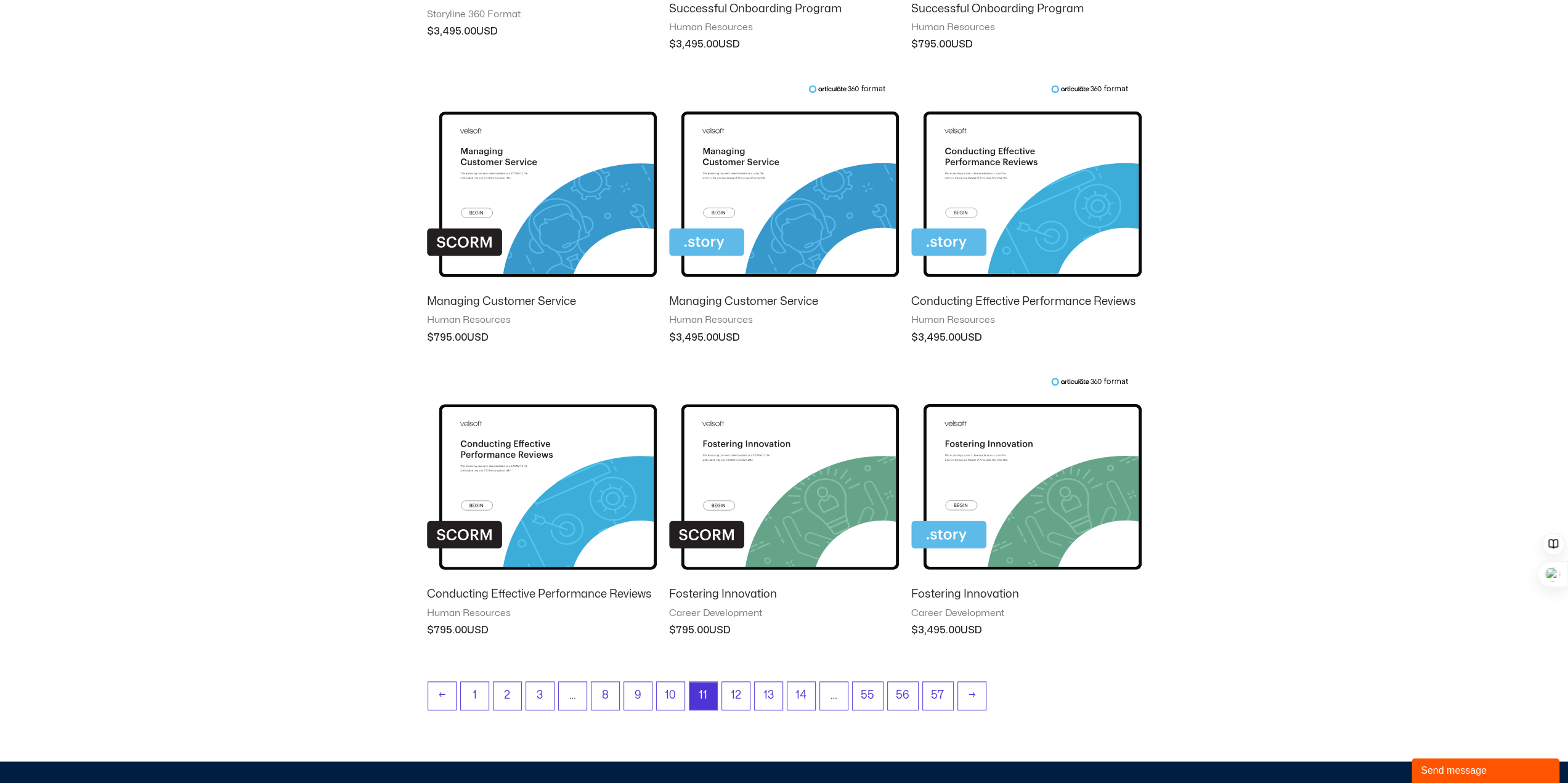
scroll to position [1048, 0]
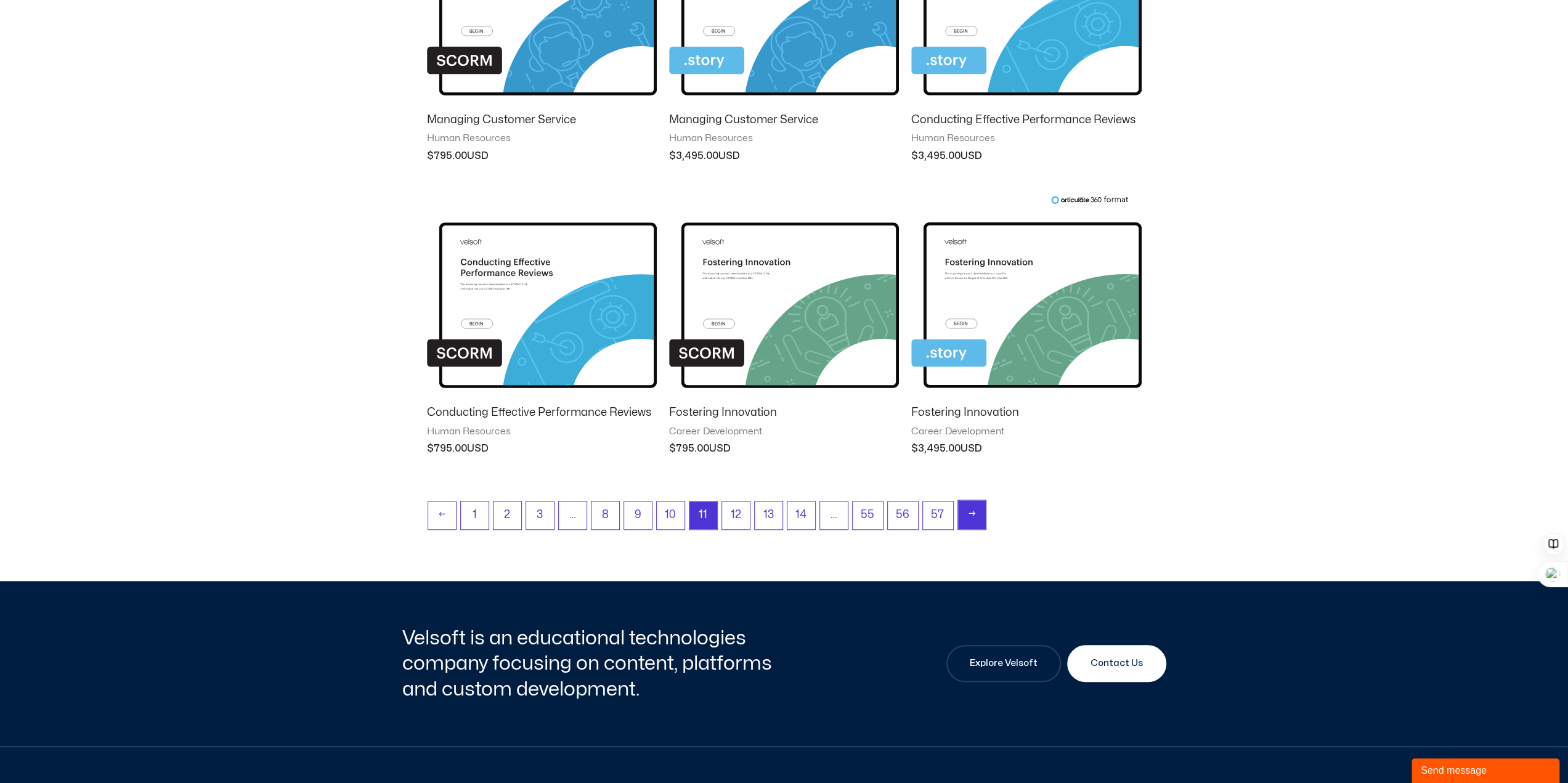
click at [962, 512] on link "→" at bounding box center [972, 515] width 28 height 29
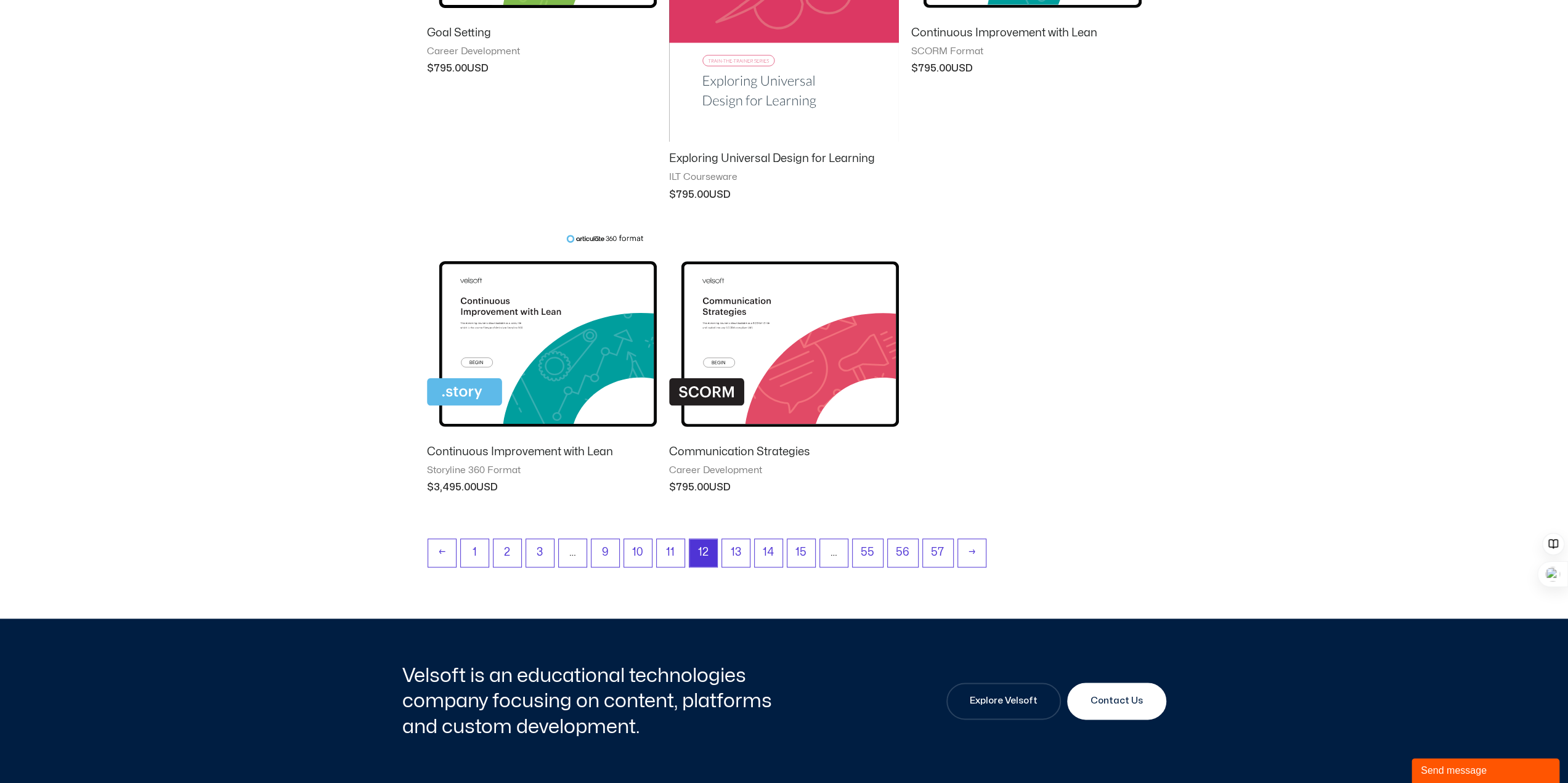
scroll to position [1171, 0]
